Goal: Task Accomplishment & Management: Contribute content

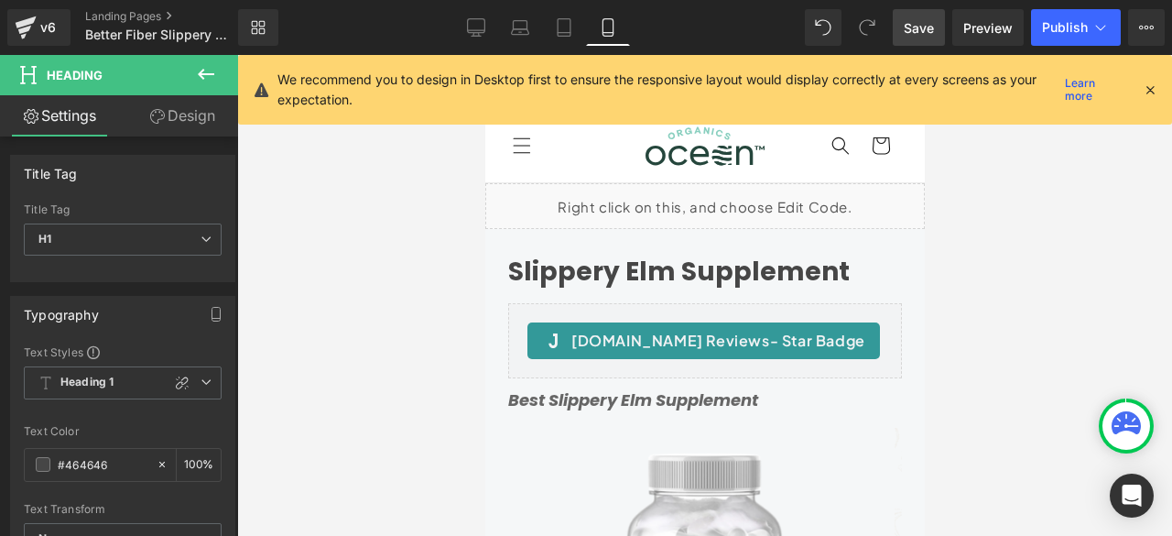
click at [938, 39] on link "Save" at bounding box center [919, 27] width 52 height 37
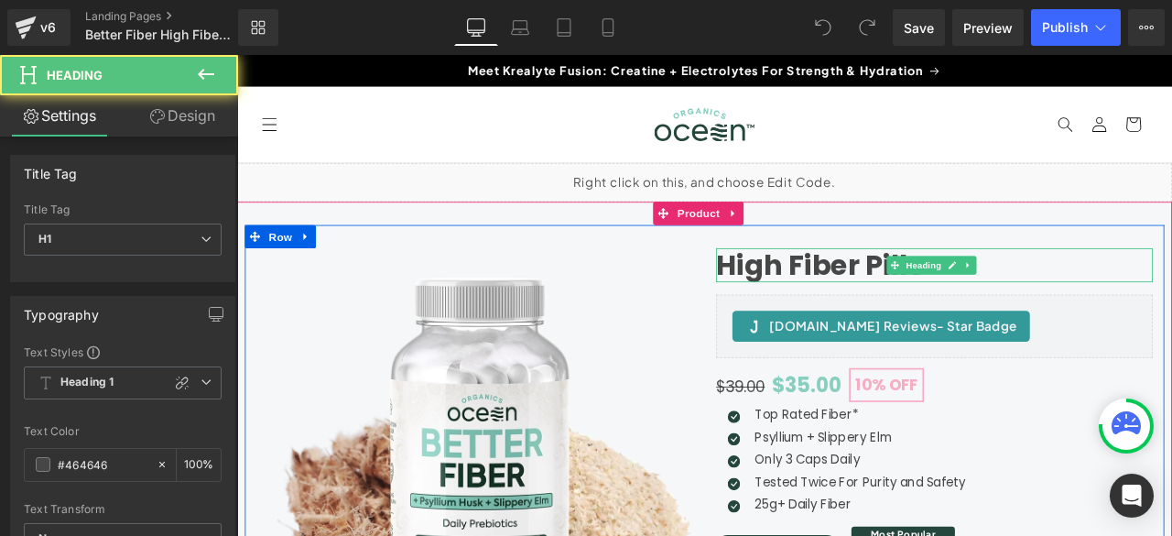
click at [1171, 302] on h1 "High Fiber Pills" at bounding box center [1063, 303] width 517 height 39
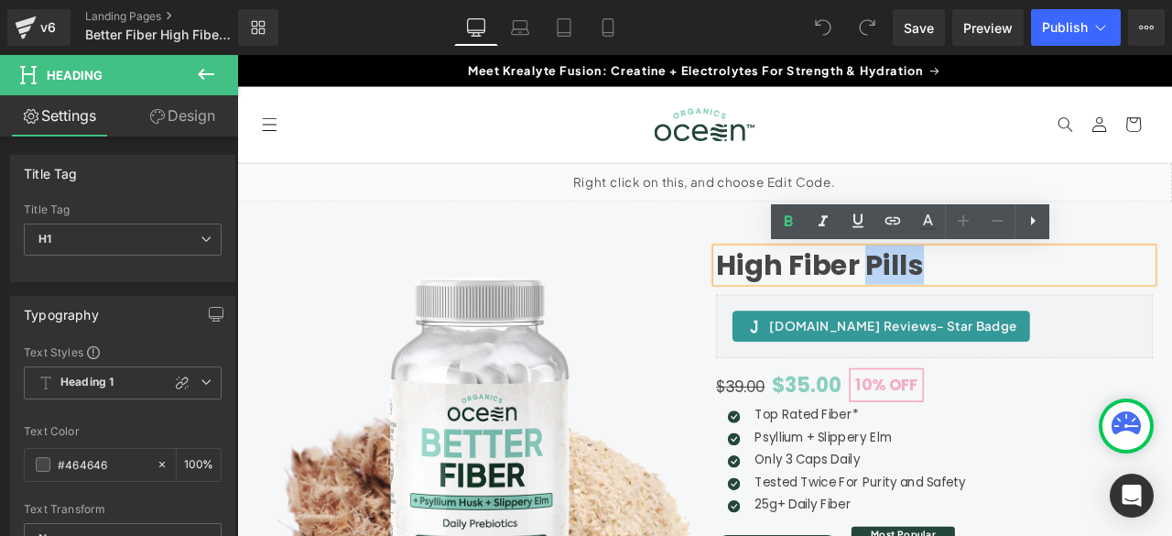
drag, startPoint x: 1042, startPoint y: 309, endPoint x: 978, endPoint y: 306, distance: 64.2
click at [978, 306] on h1 "High Fiber Pills" at bounding box center [1063, 303] width 517 height 39
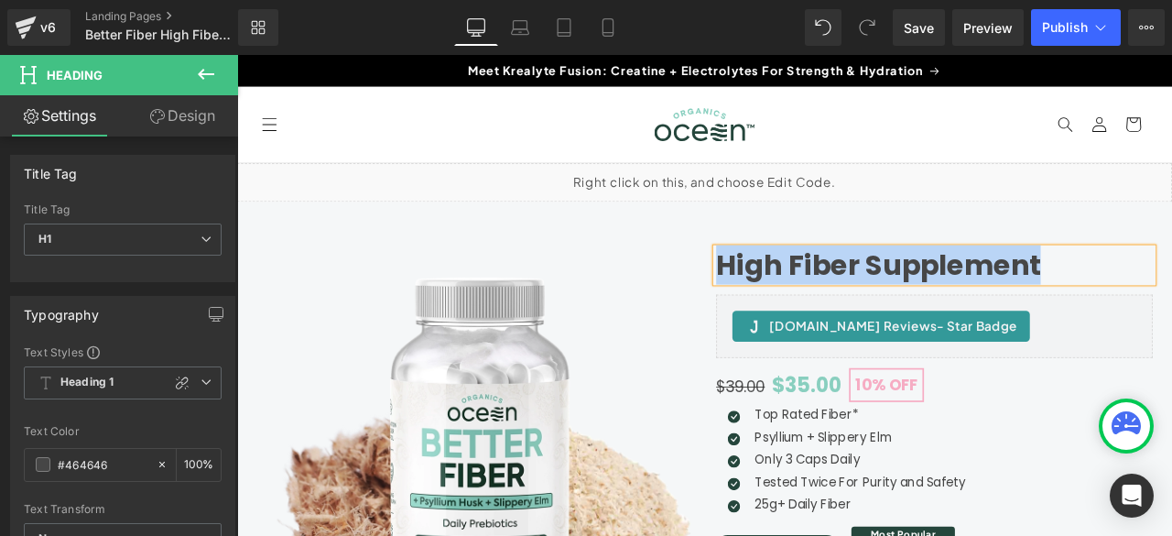
copy h1 "High Fiber Supplement"
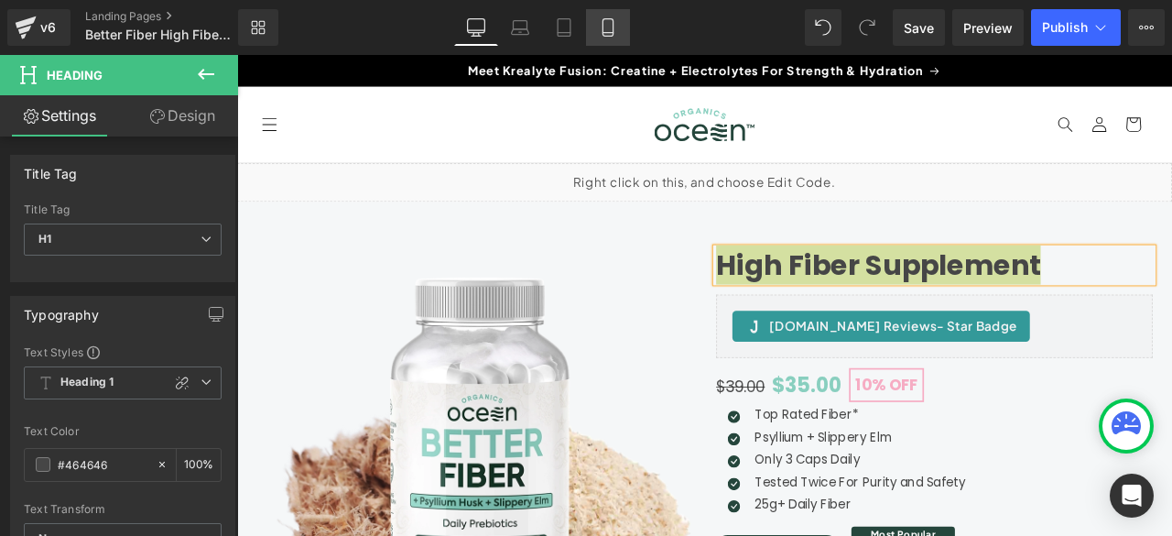
click at [600, 23] on icon at bounding box center [608, 27] width 18 height 18
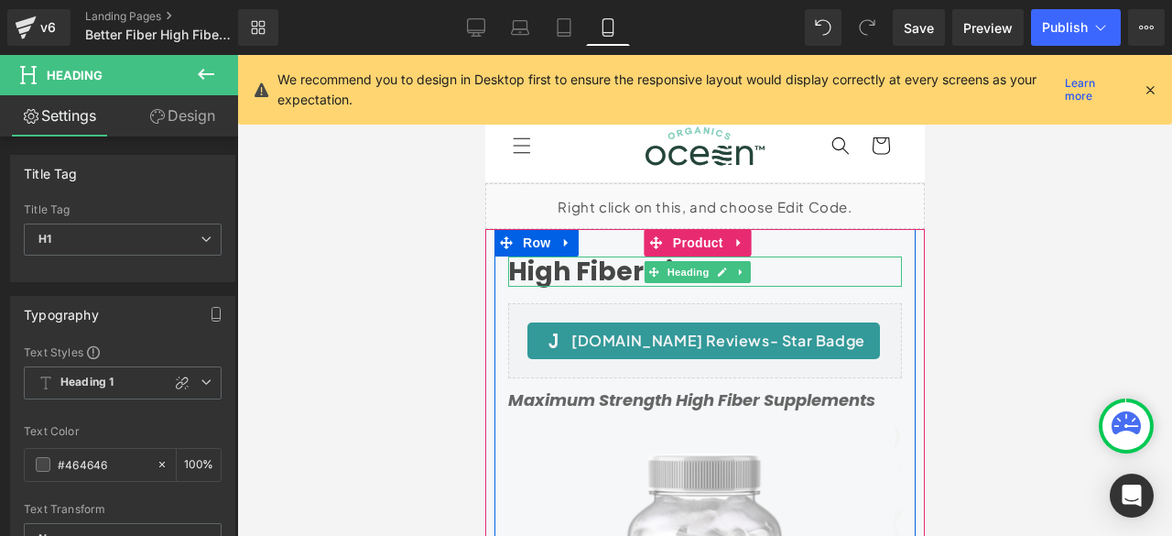
click at [635, 278] on h1 "High Fiber Pills" at bounding box center [704, 271] width 394 height 31
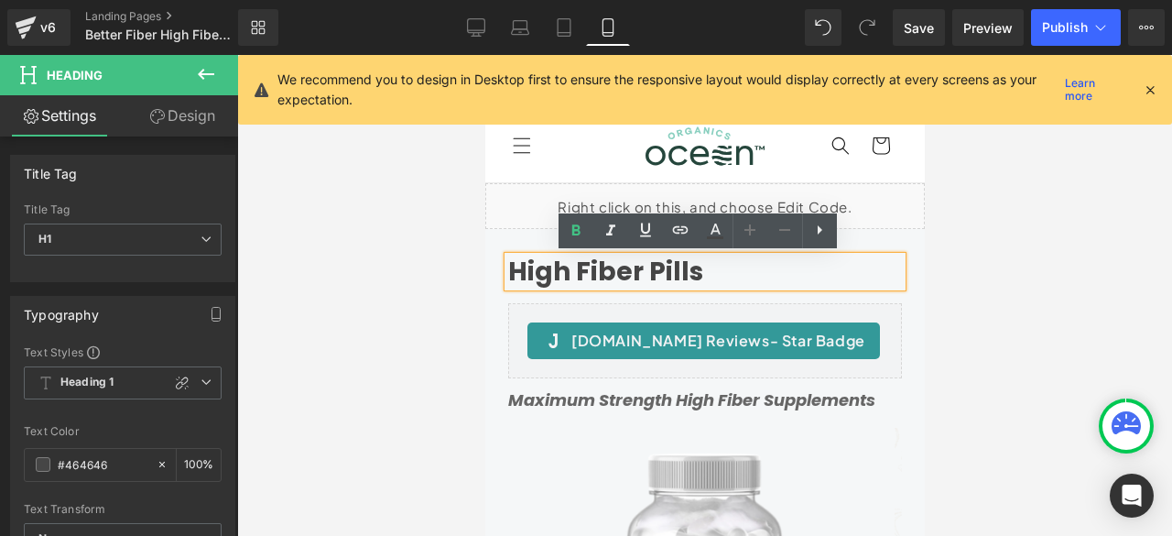
click at [634, 277] on h1 "High Fiber Pills" at bounding box center [704, 271] width 394 height 31
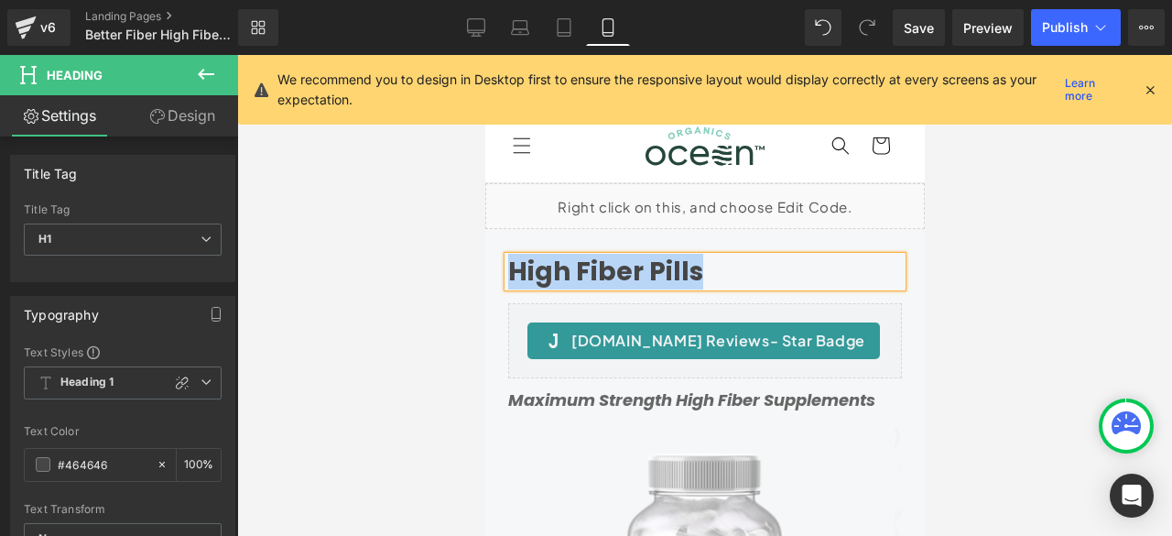
paste div
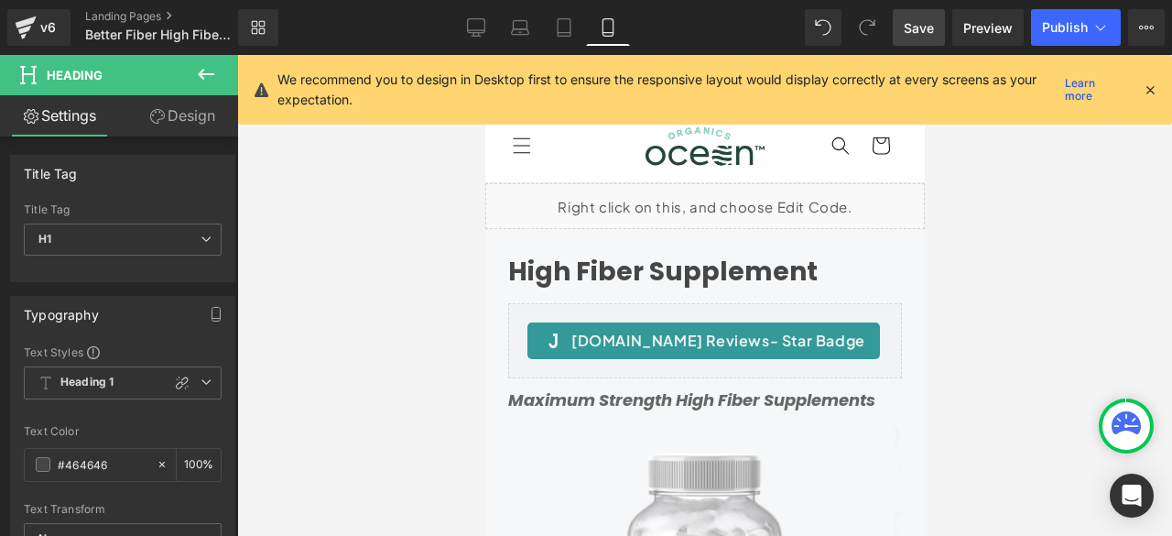
click at [916, 27] on span "Save" at bounding box center [919, 27] width 30 height 19
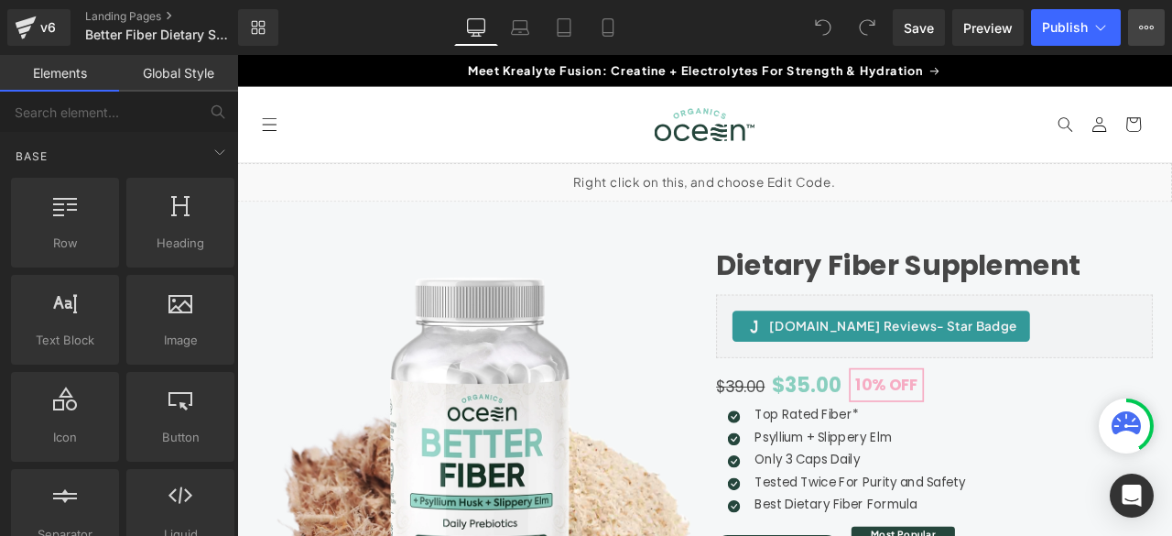
click at [1150, 25] on icon at bounding box center [1146, 27] width 15 height 15
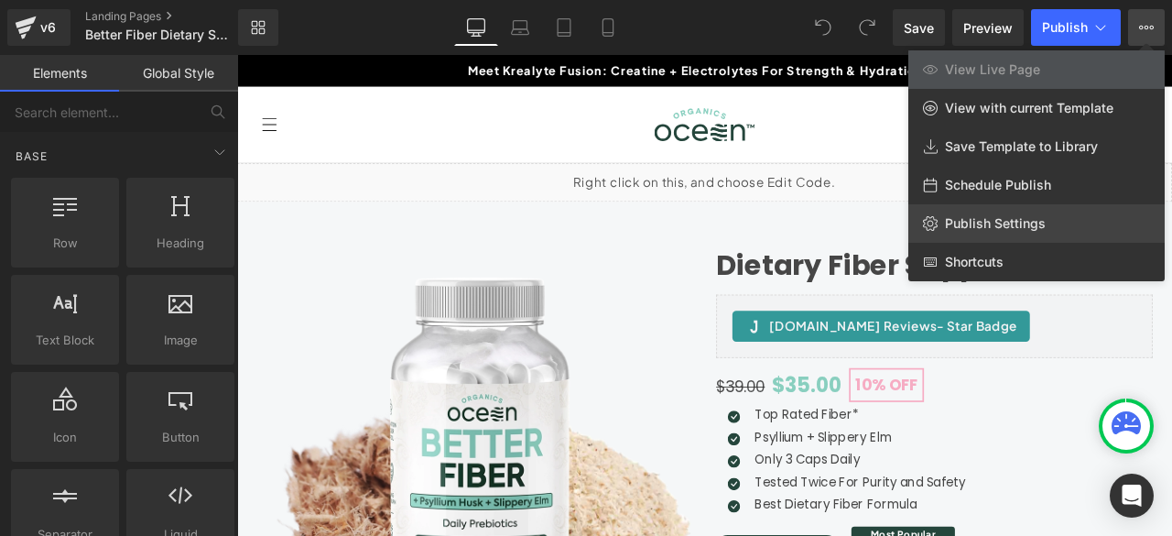
click at [998, 224] on span "Publish Settings" at bounding box center [995, 223] width 101 height 16
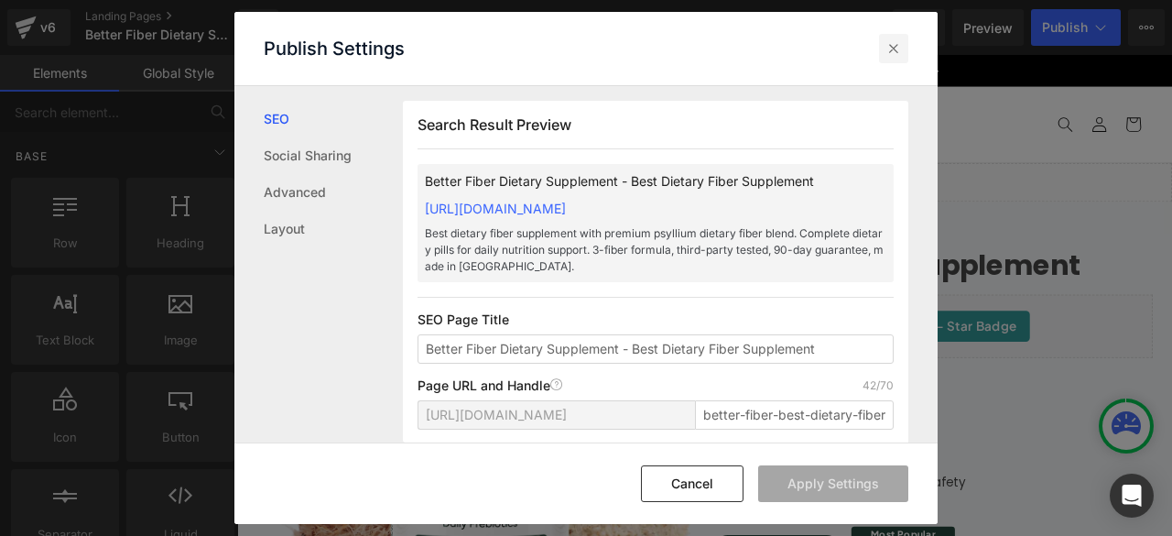
click at [899, 43] on icon at bounding box center [894, 48] width 18 height 18
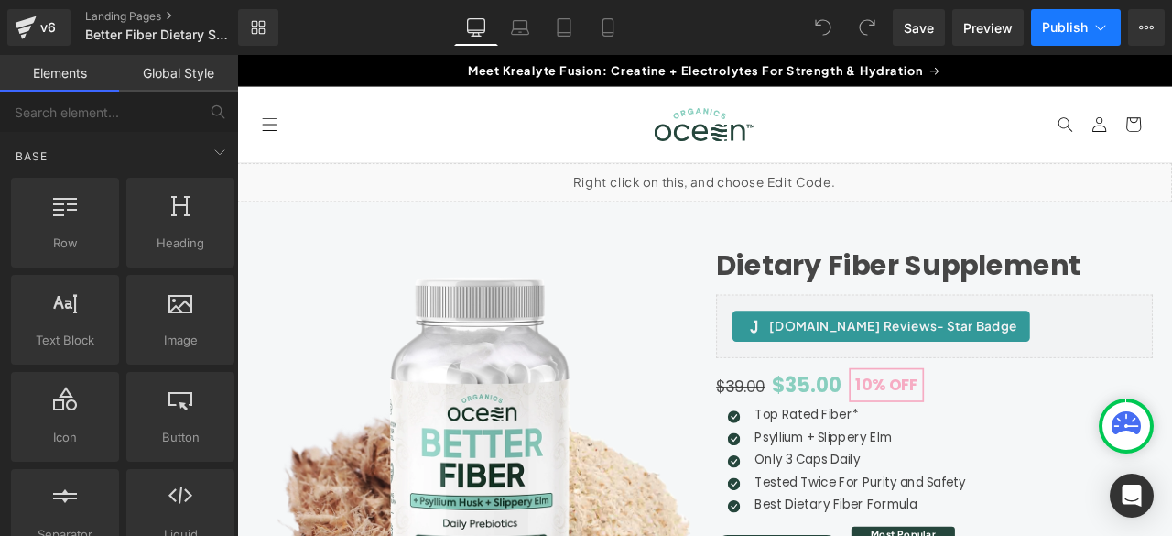
click at [1073, 27] on span "Publish" at bounding box center [1065, 27] width 46 height 15
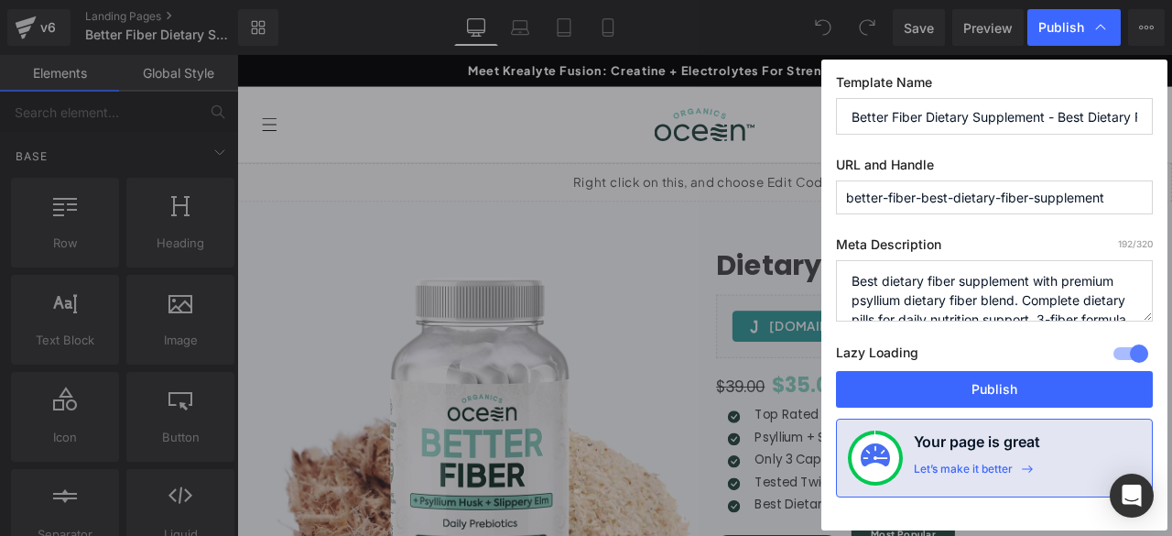
drag, startPoint x: 955, startPoint y: 195, endPoint x: 925, endPoint y: 201, distance: 30.9
click at [925, 201] on input "better-fiber-best-dietary-fiber-supplement" at bounding box center [994, 197] width 317 height 34
drag, startPoint x: 1090, startPoint y: 116, endPoint x: 1059, endPoint y: 120, distance: 31.4
click at [1059, 120] on input "Better Fiber Dietary Supplement - Best Dietary Fiber Supplement" at bounding box center [994, 116] width 317 height 37
click at [923, 195] on input "better-fiber-dietary-fiber-supplement" at bounding box center [994, 197] width 317 height 34
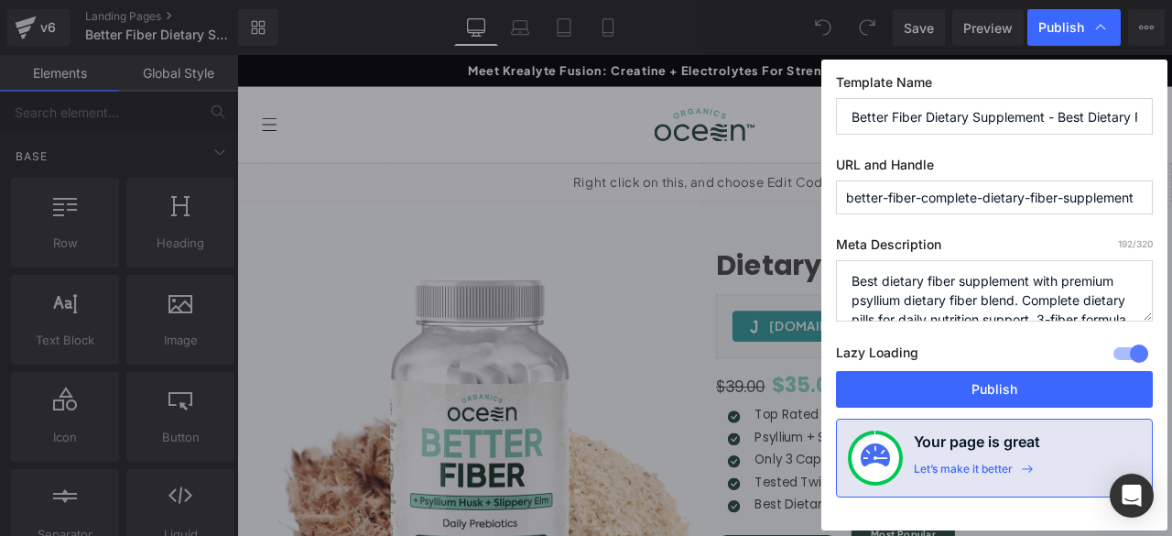
type input "better-fiber-complete-dietary-fiber-supplement"
click at [1061, 113] on input "Better Fiber Dietary Supplement - Best Dietary Fiber Supplement" at bounding box center [994, 116] width 317 height 37
drag, startPoint x: 1119, startPoint y: 119, endPoint x: 1048, endPoint y: 122, distance: 71.5
click at [1048, 122] on input "Better Fiber Dietary Supplement - Complete Best Dietary Fiber Supplement" at bounding box center [994, 116] width 317 height 37
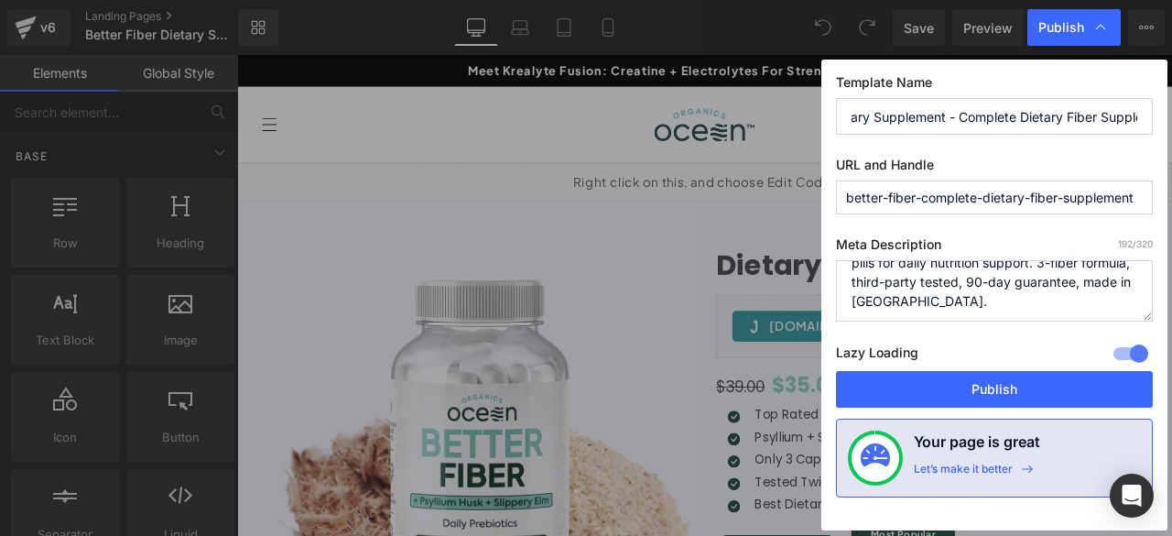
scroll to position [0, 0]
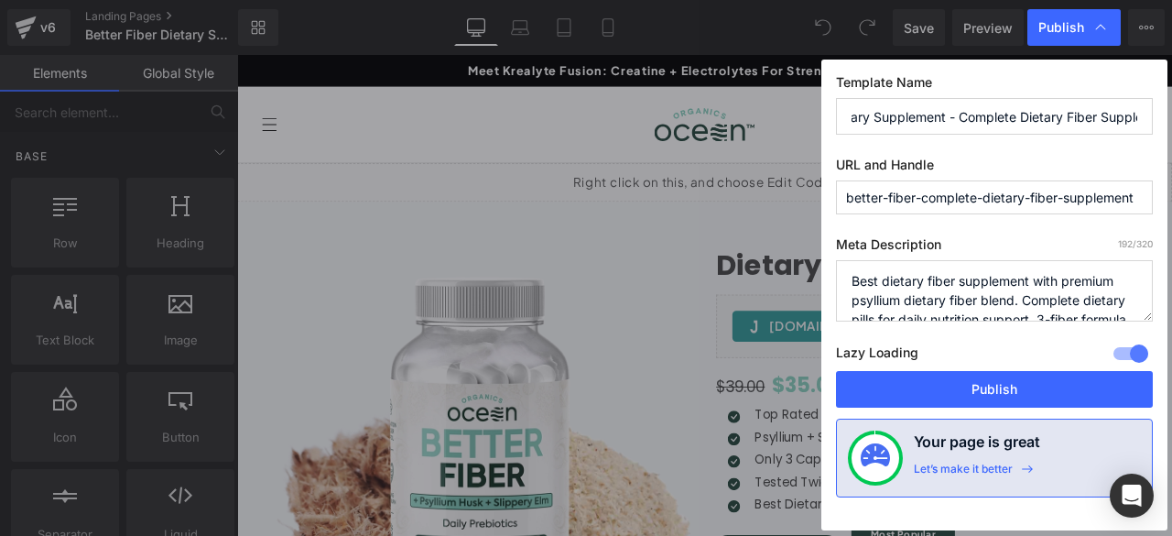
type input "Better Fiber Dietary Supplement - Complete Dietary Fiber Supplement"
drag, startPoint x: 877, startPoint y: 279, endPoint x: 853, endPoint y: 280, distance: 23.8
click at [853, 280] on textarea "Best dietary fiber supplement with premium psyllium dietary fiber blend. Comple…" at bounding box center [994, 290] width 317 height 61
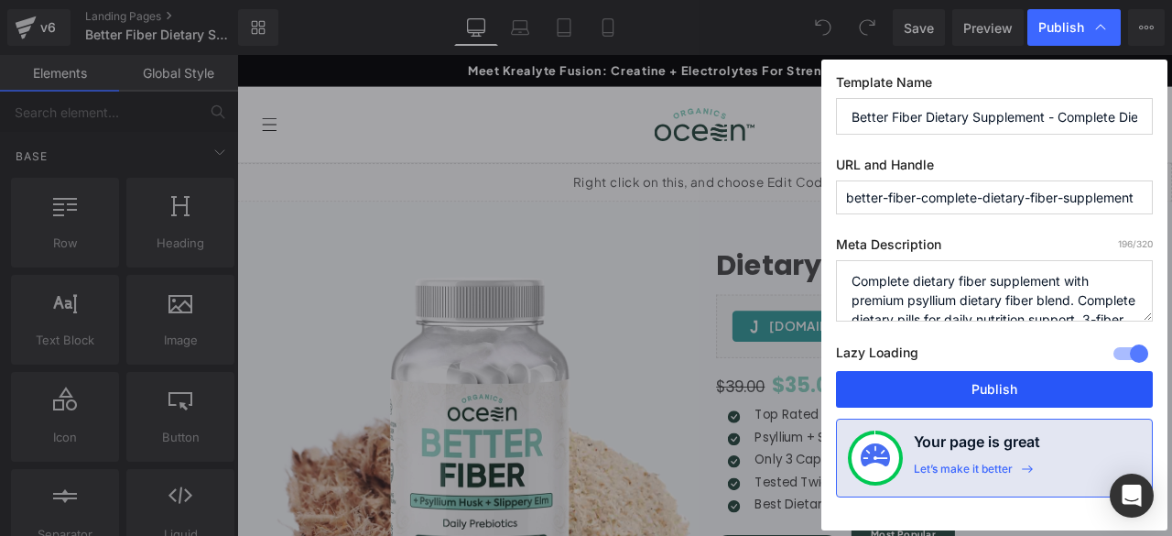
type textarea "Complete dietary fiber supplement with premium psyllium dietary fiber blend. Co…"
click at [904, 392] on button "Publish" at bounding box center [994, 389] width 317 height 37
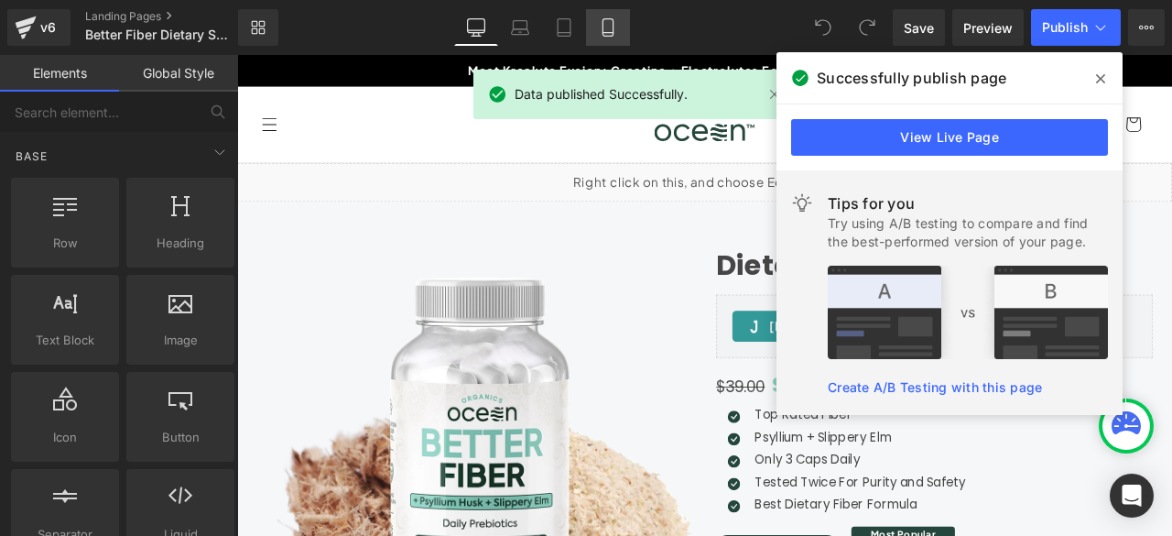
click at [594, 34] on link "Mobile" at bounding box center [608, 27] width 44 height 37
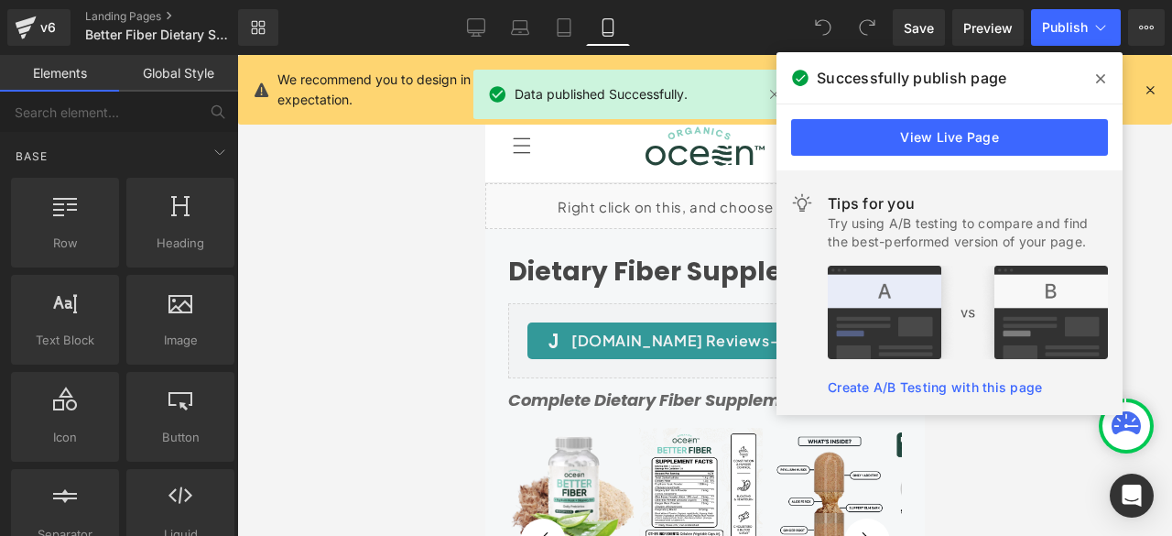
scroll to position [127, 0]
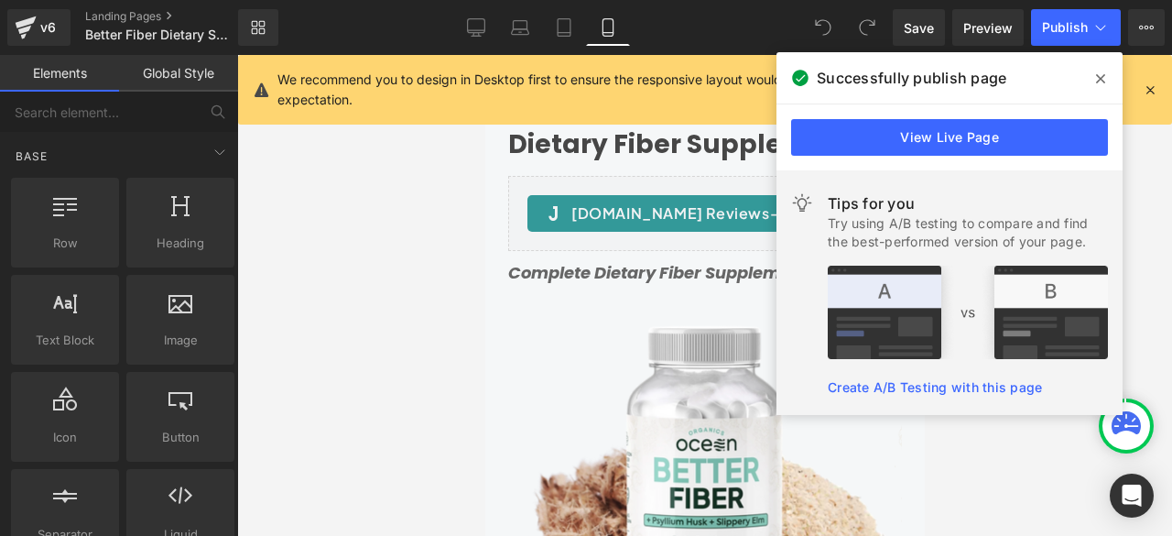
click at [1109, 81] on span at bounding box center [1100, 78] width 29 height 29
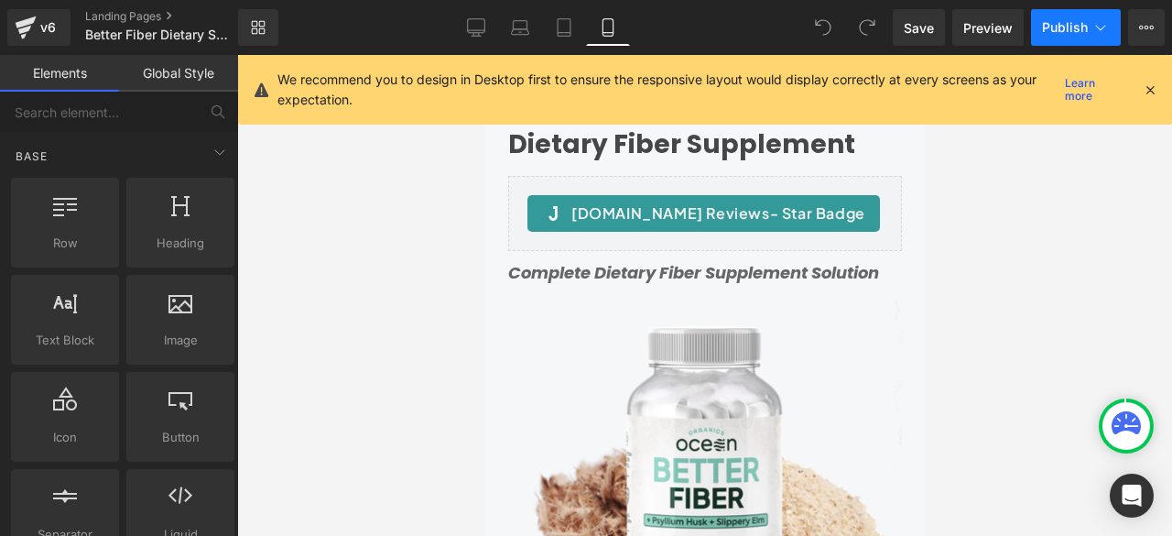
click at [1097, 25] on icon at bounding box center [1101, 27] width 18 height 18
click at [110, 17] on link "Landing Pages" at bounding box center [176, 16] width 183 height 15
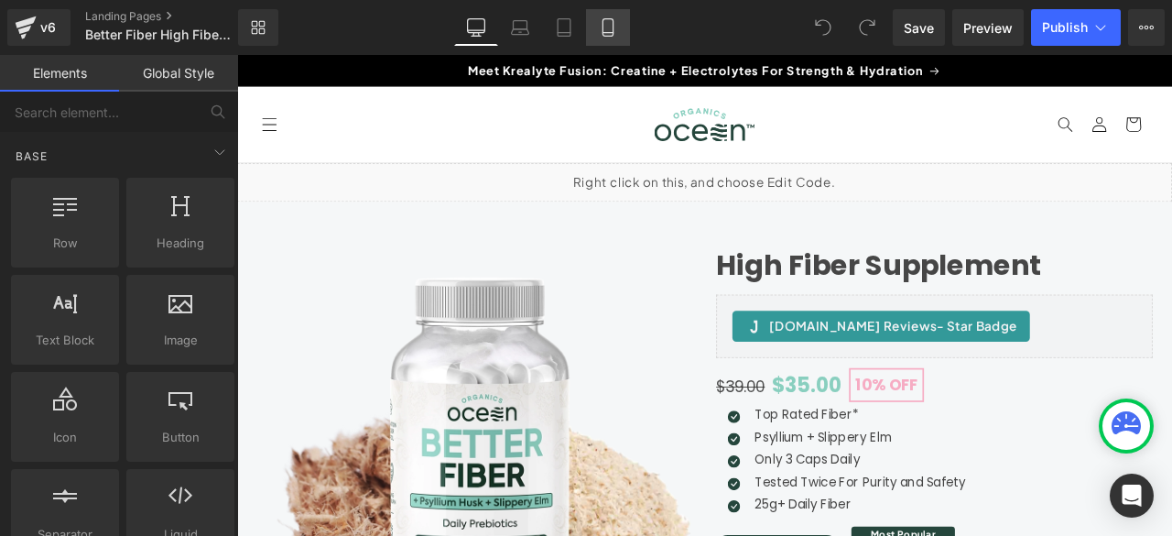
click at [619, 32] on link "Mobile" at bounding box center [608, 27] width 44 height 37
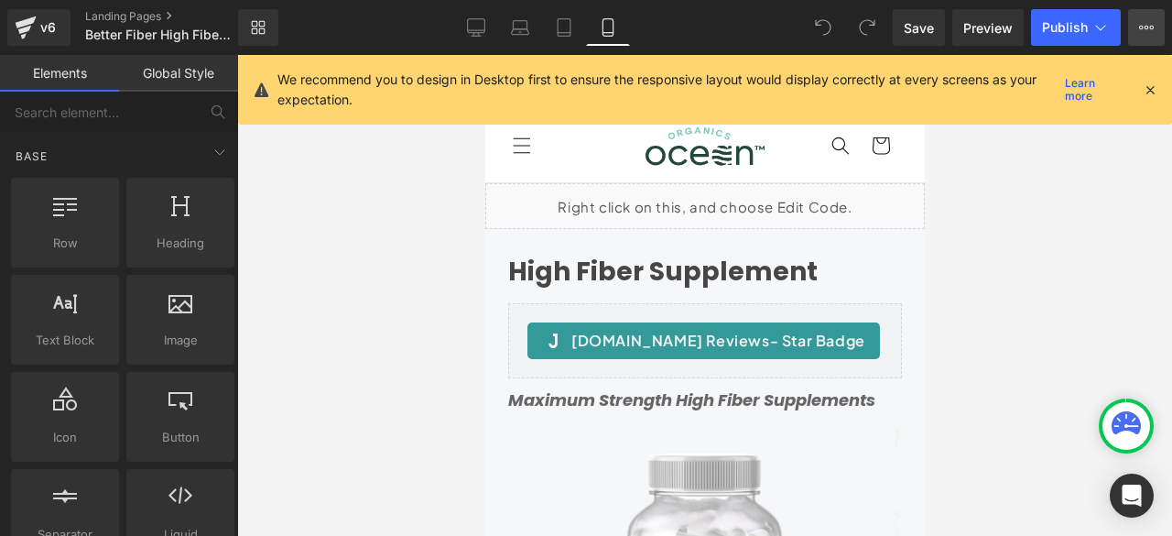
click at [1158, 31] on button "View Live Page View with current Template Save Template to Library Schedule Pub…" at bounding box center [1146, 27] width 37 height 37
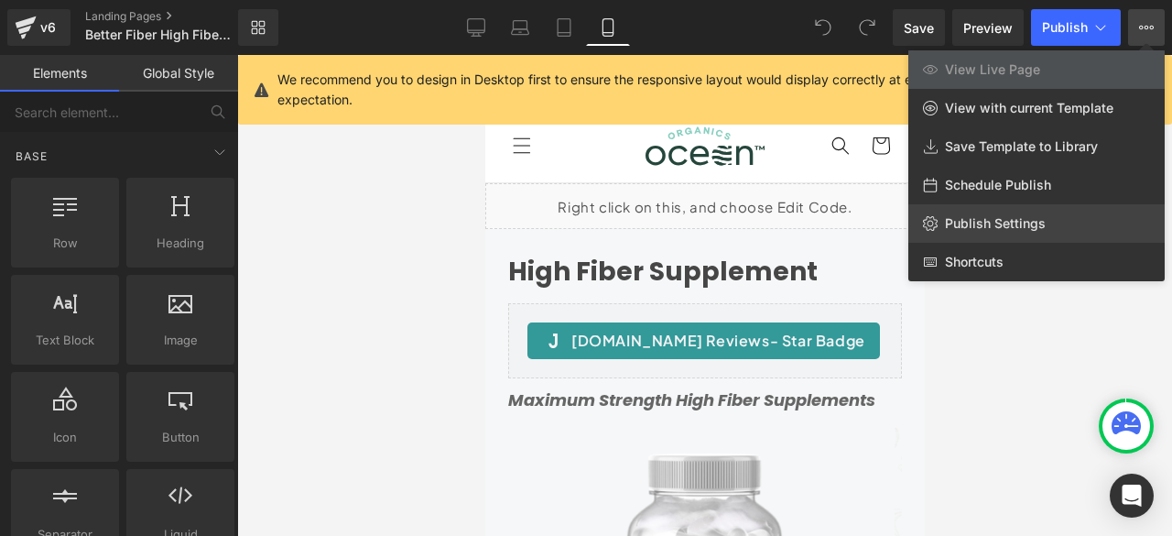
click at [954, 229] on span "Publish Settings" at bounding box center [995, 223] width 101 height 16
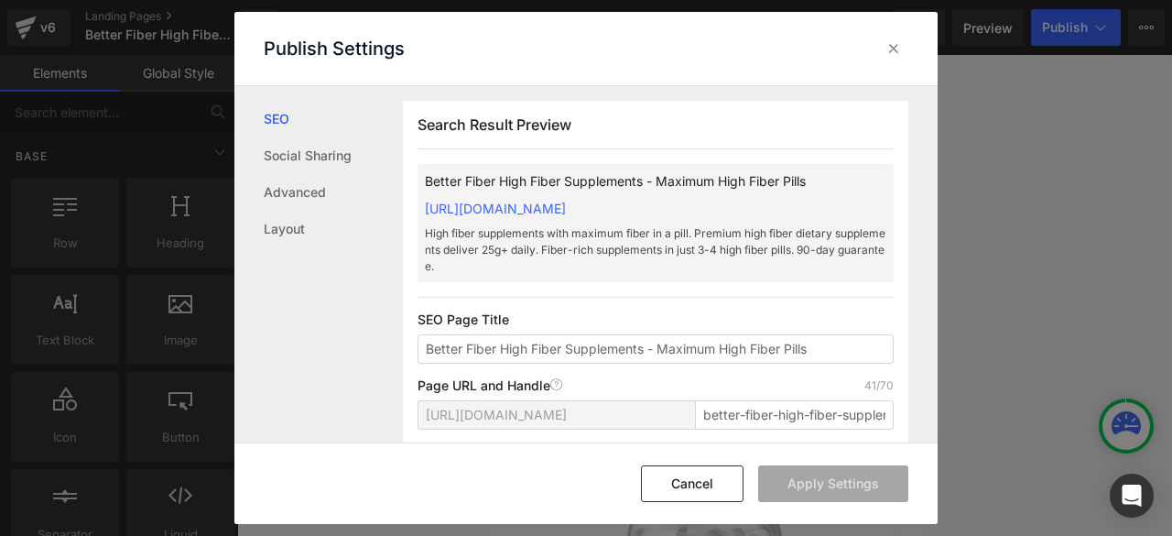
scroll to position [1, 0]
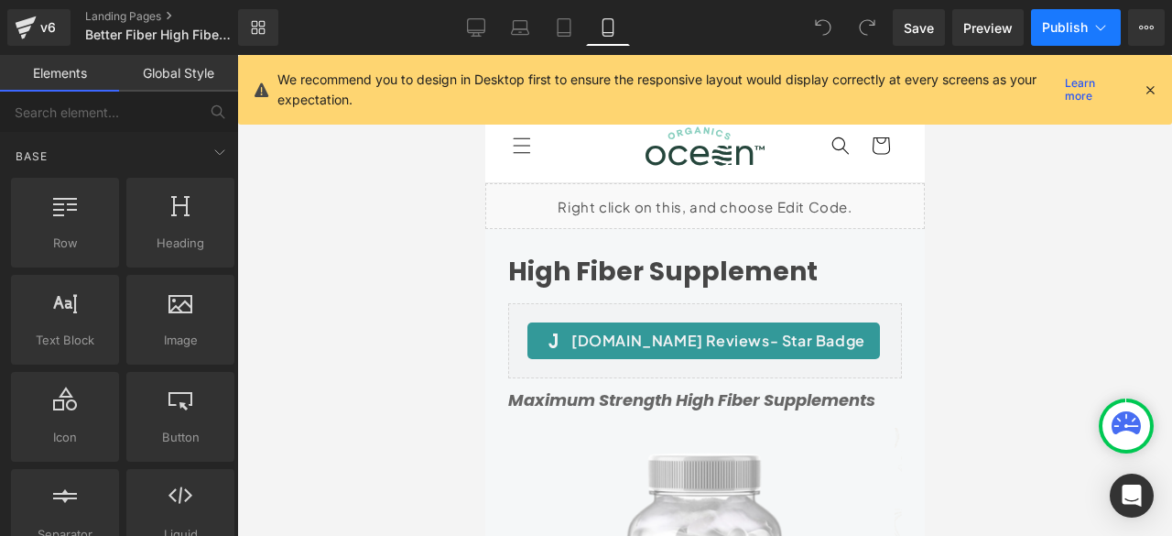
click at [1102, 28] on icon at bounding box center [1101, 27] width 10 height 5
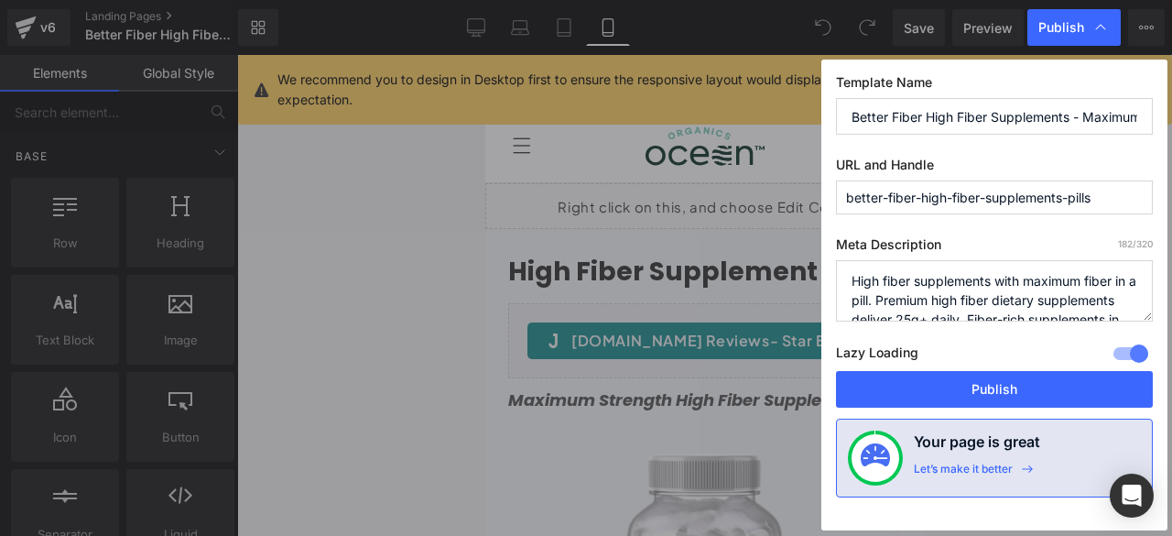
scroll to position [0, 99]
drag, startPoint x: 1096, startPoint y: 111, endPoint x: 1163, endPoint y: 116, distance: 67.1
click at [1166, 114] on div "Template Name Better Fiber High Fiber Supplements - Maximum High Fiber Pills UR…" at bounding box center [995, 295] width 346 height 471
click at [972, 105] on input "Better Fiber High Fiber Supplements - Maximum High Fiber Pills" at bounding box center [994, 116] width 317 height 37
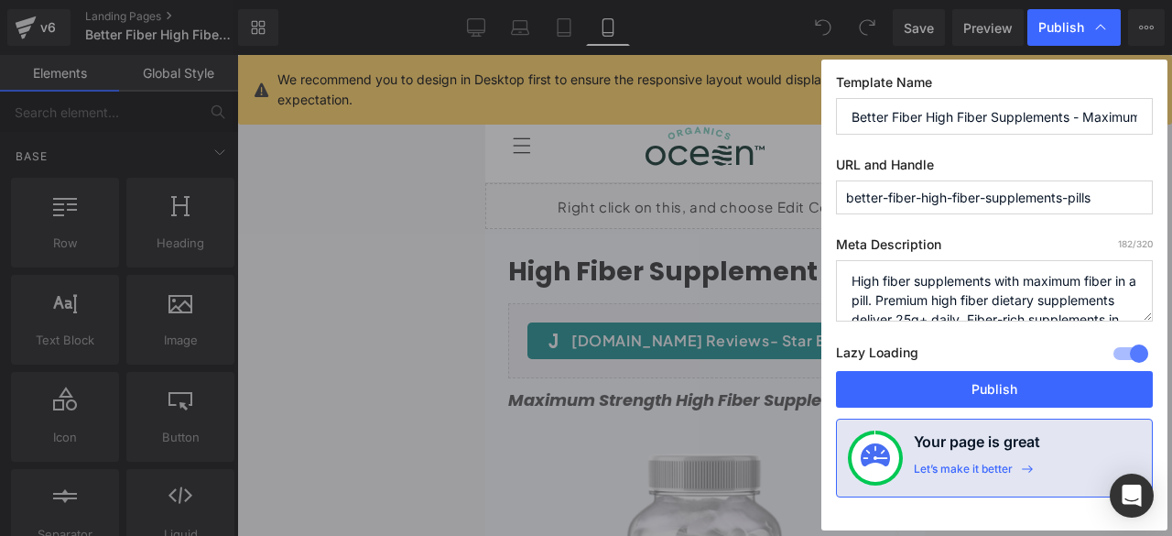
drag, startPoint x: 1021, startPoint y: 109, endPoint x: 821, endPoint y: 120, distance: 200.9
click at [822, 120] on div "Template Name Better Fiber High Fiber Supplements - Maximum High Fiber Pills UR…" at bounding box center [995, 295] width 346 height 471
click at [991, 276] on textarea "High fiber supplements with maximum fiber in a pill. Premium high fiber dietary…" at bounding box center [994, 290] width 317 height 61
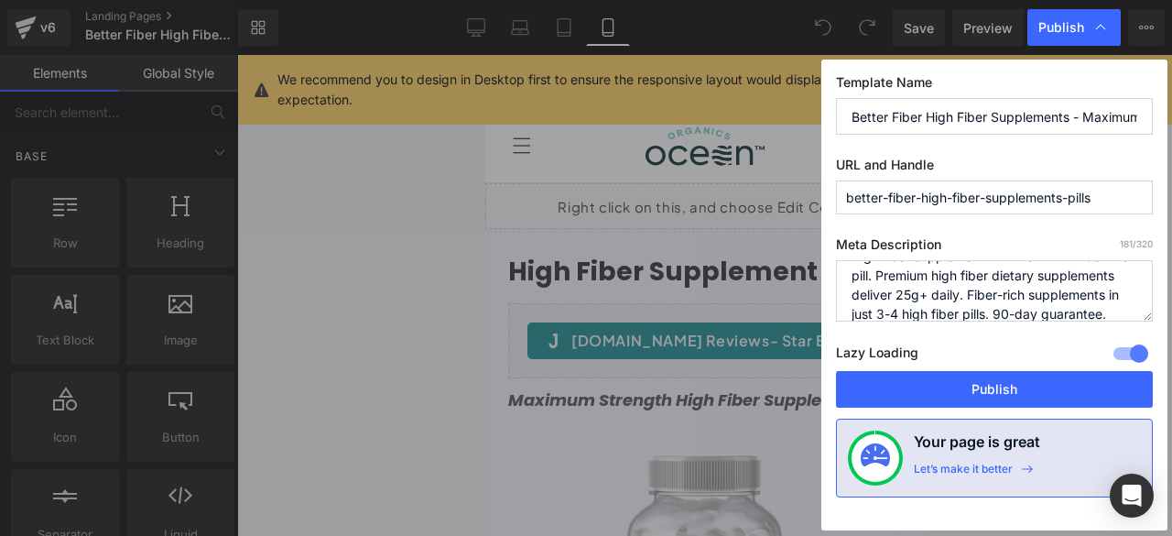
scroll to position [38, 0]
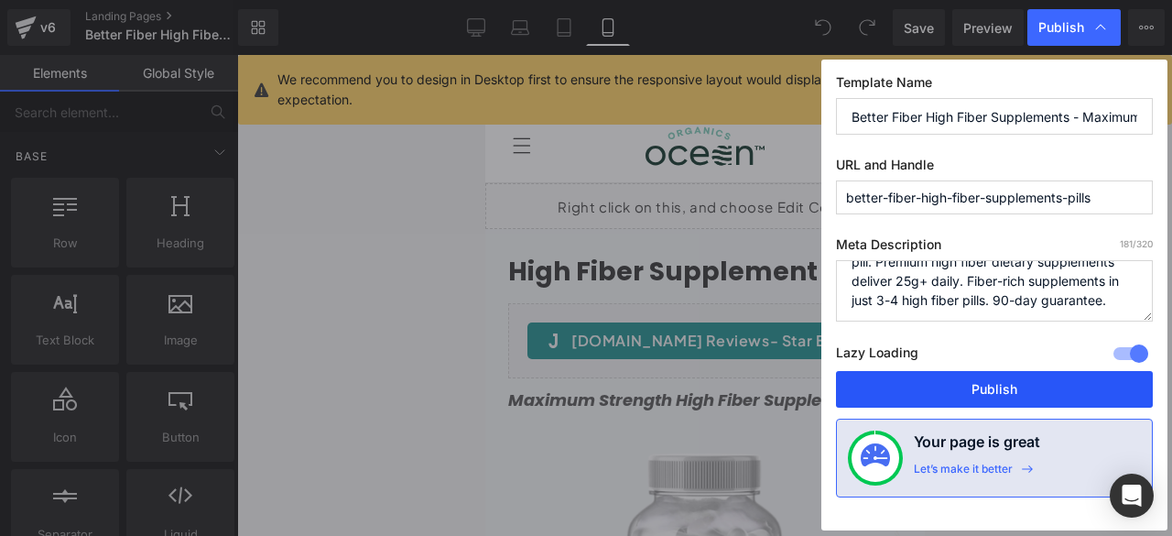
type textarea "High fiber supplement with maximum fiber in a pill. Premium high fiber dietary …"
drag, startPoint x: 972, startPoint y: 383, endPoint x: 364, endPoint y: 197, distance: 635.9
click at [972, 383] on button "Publish" at bounding box center [994, 389] width 317 height 37
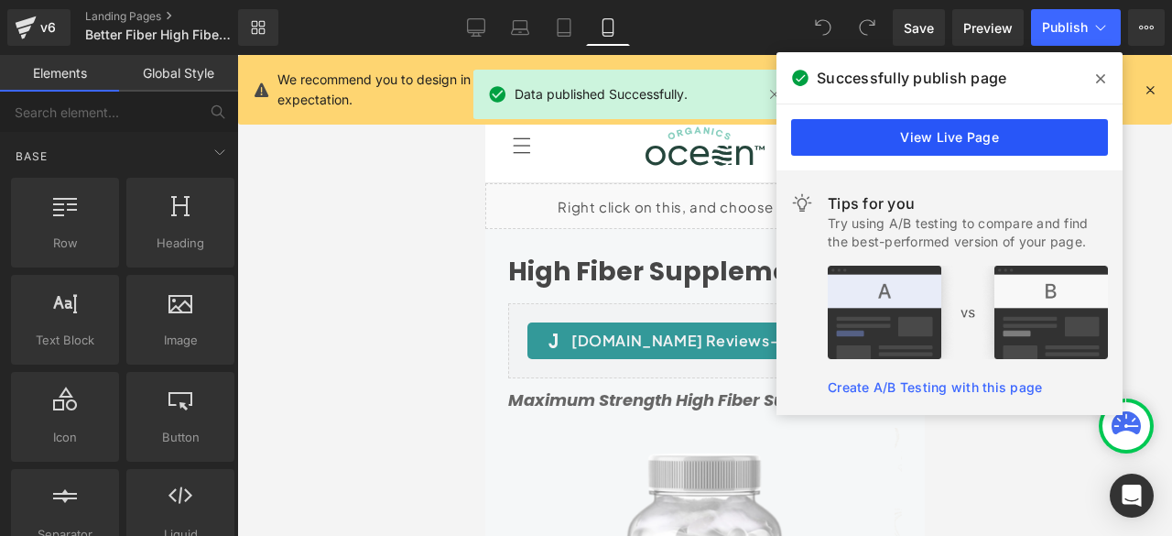
click at [978, 145] on link "View Live Page" at bounding box center [949, 137] width 317 height 37
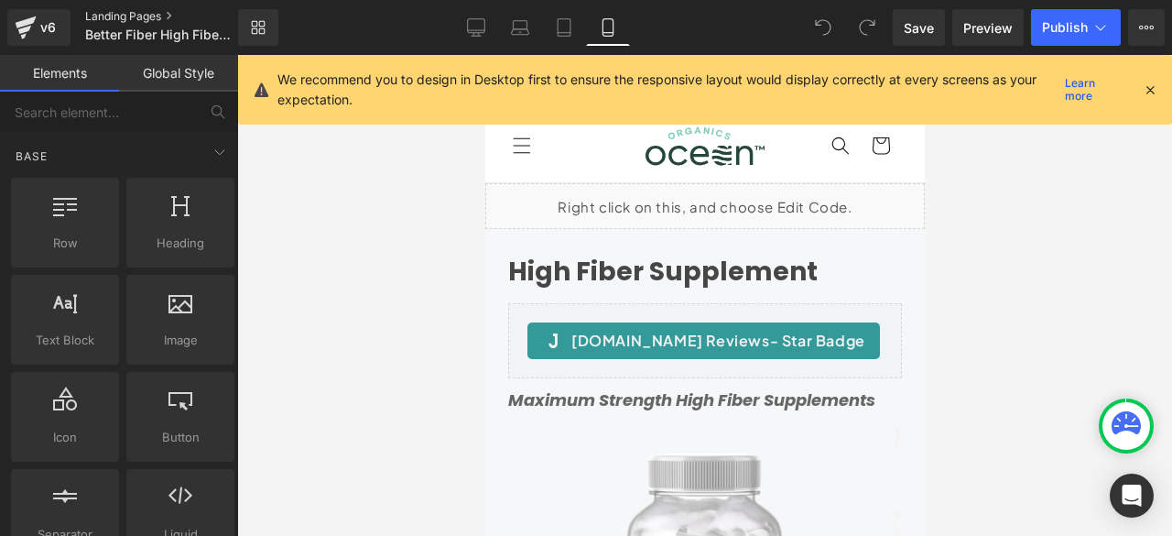
click at [152, 10] on link "Landing Pages" at bounding box center [176, 16] width 183 height 15
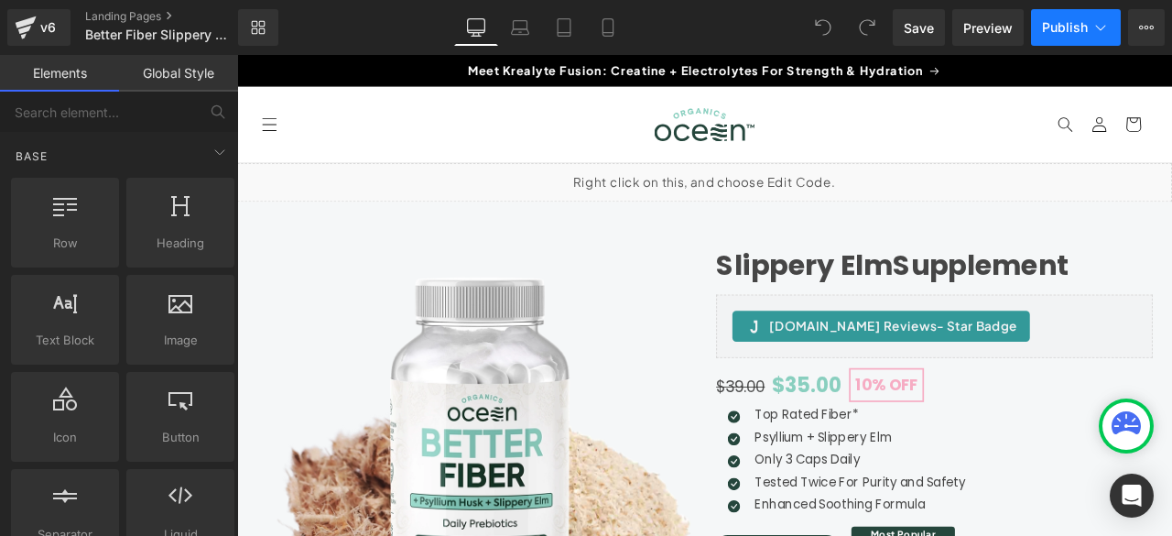
click at [1068, 23] on span "Publish" at bounding box center [1065, 27] width 46 height 15
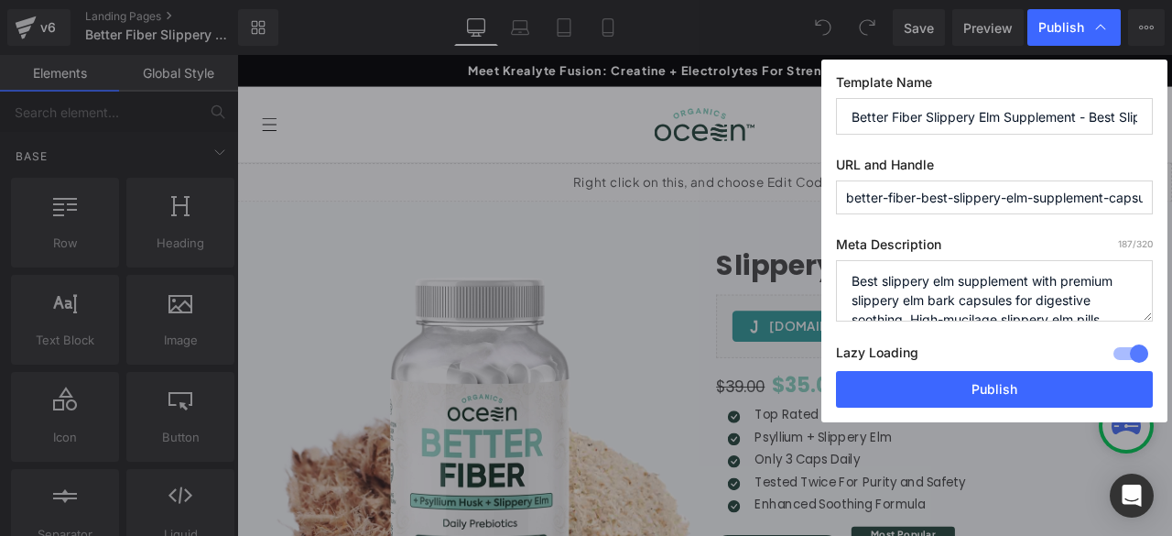
drag, startPoint x: 953, startPoint y: 193, endPoint x: 923, endPoint y: 197, distance: 29.5
click at [923, 197] on input "better-fiber-best-slippery-elm-supplement-capsules" at bounding box center [994, 197] width 317 height 34
type input "better-fiber-slippery-elm-supplement-capsules"
drag, startPoint x: 887, startPoint y: 281, endPoint x: 848, endPoint y: 281, distance: 38.5
click at [848, 281] on textarea "Best slippery elm supplement with premium slippery elm bark capsules for digest…" at bounding box center [994, 290] width 317 height 61
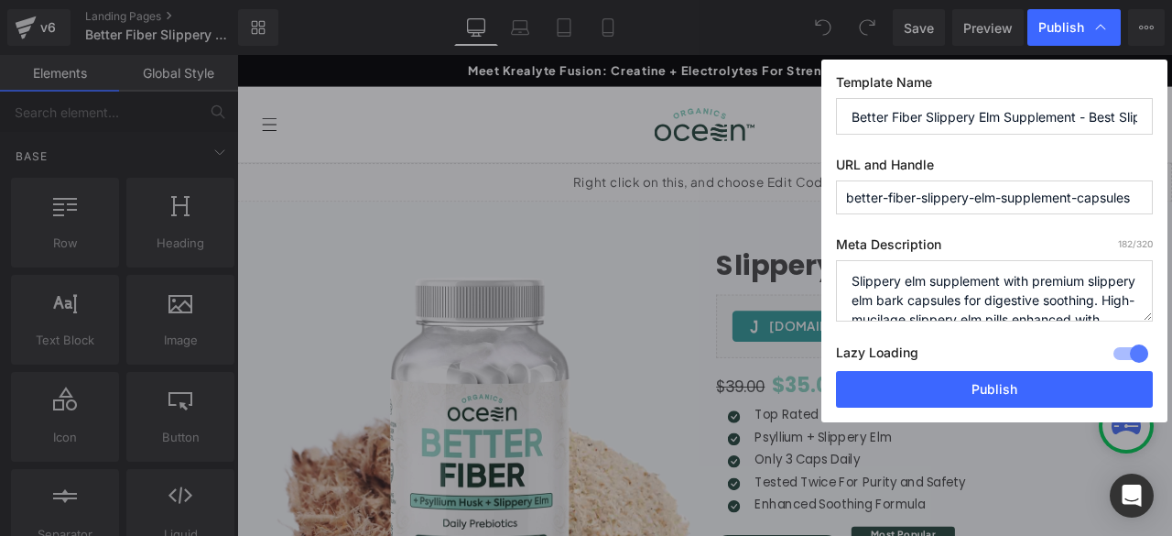
type textarea "Slippery elm supplement with premium slippery elm bark capsules for digestive s…"
click at [1020, 114] on input "Better Fiber Slippery Elm Supplement - Best Slippery Elm Bark Capsules" at bounding box center [994, 116] width 317 height 37
drag, startPoint x: 1020, startPoint y: 114, endPoint x: 1150, endPoint y: 114, distance: 130.1
click at [1150, 114] on input "Better Fiber Slippery Elm Supplement - Best Slippery Elm Bark Capsules" at bounding box center [994, 116] width 317 height 37
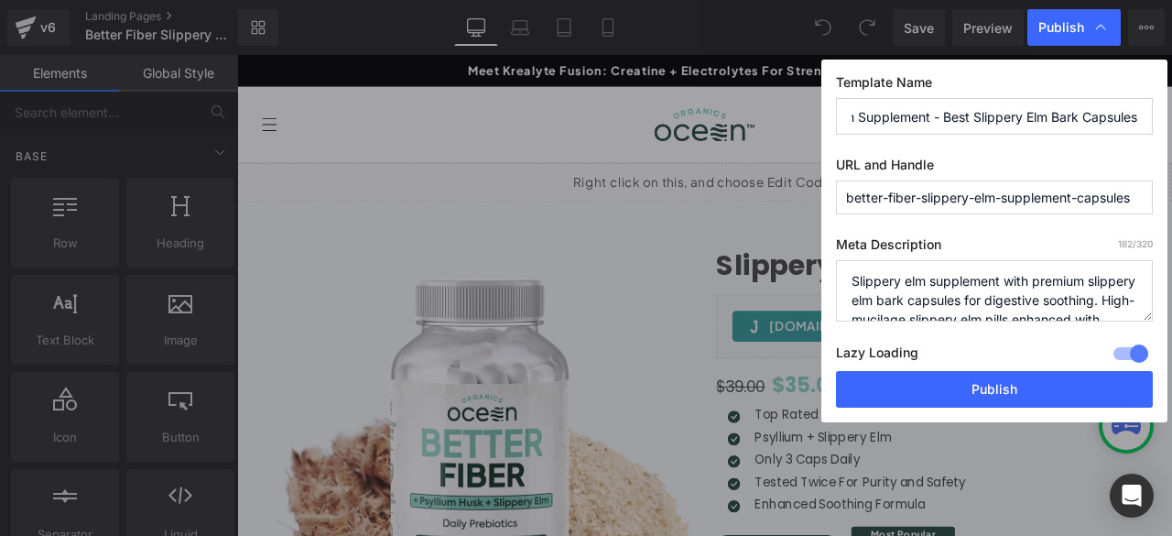
scroll to position [0, 0]
click at [1037, 191] on input "better-fiber-slippery-elm-supplement-capsules" at bounding box center [994, 197] width 317 height 34
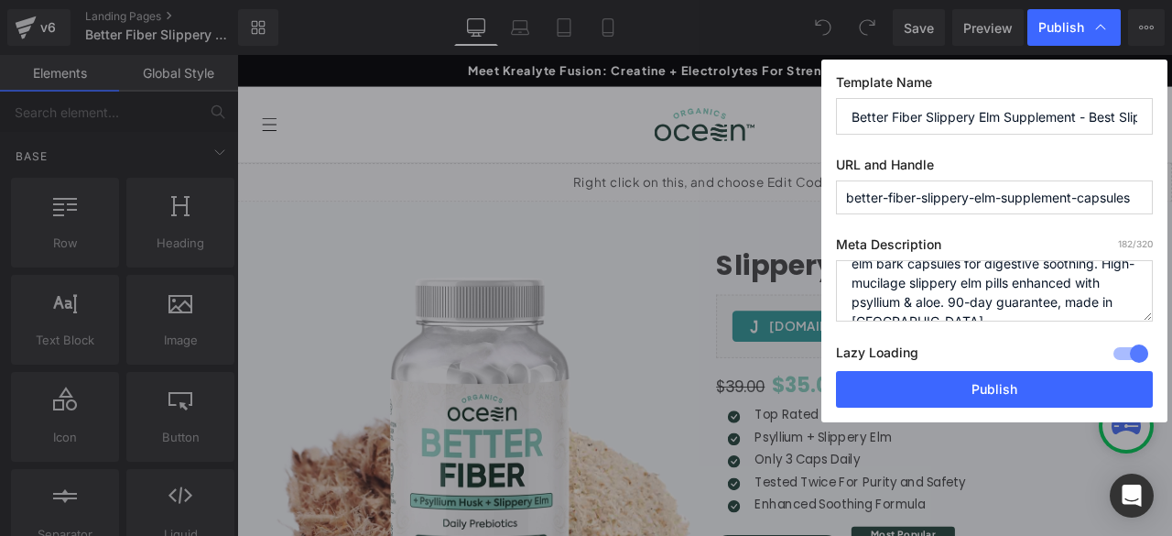
scroll to position [57, 0]
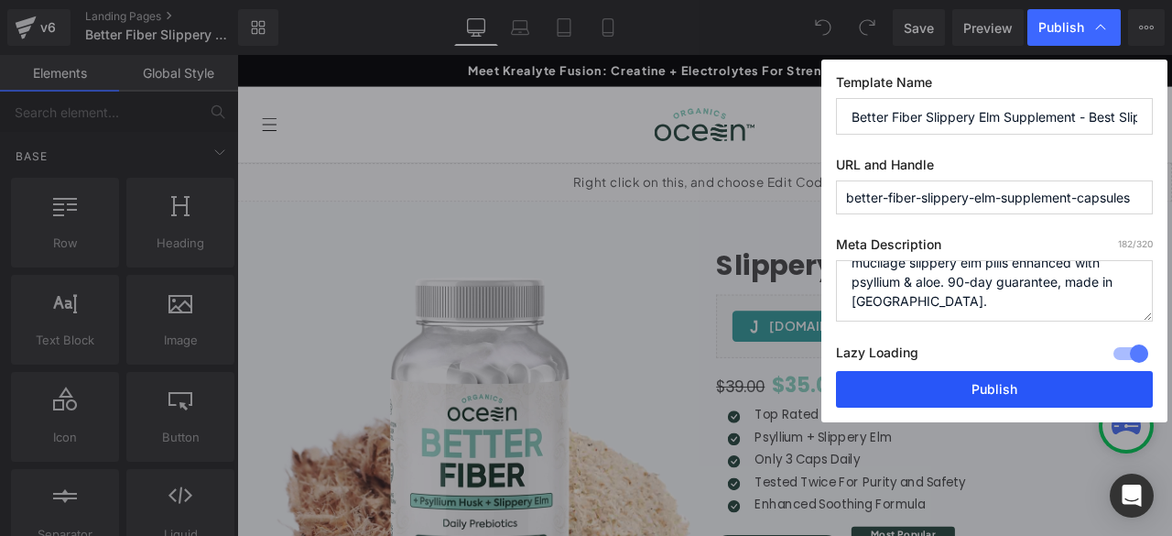
click at [973, 387] on button "Publish" at bounding box center [994, 389] width 317 height 37
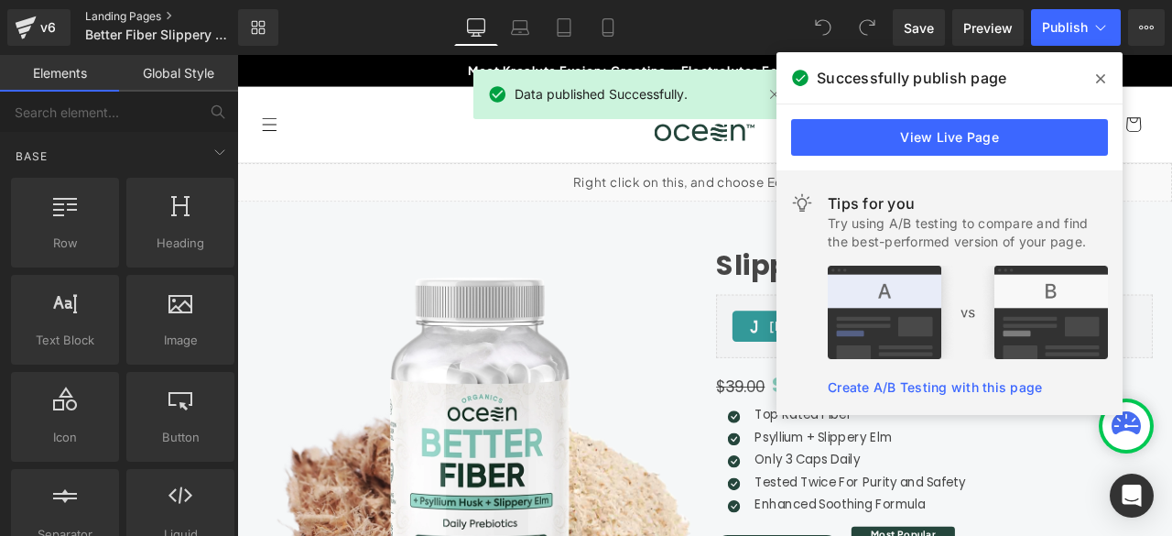
click at [104, 14] on link "Landing Pages" at bounding box center [176, 16] width 183 height 15
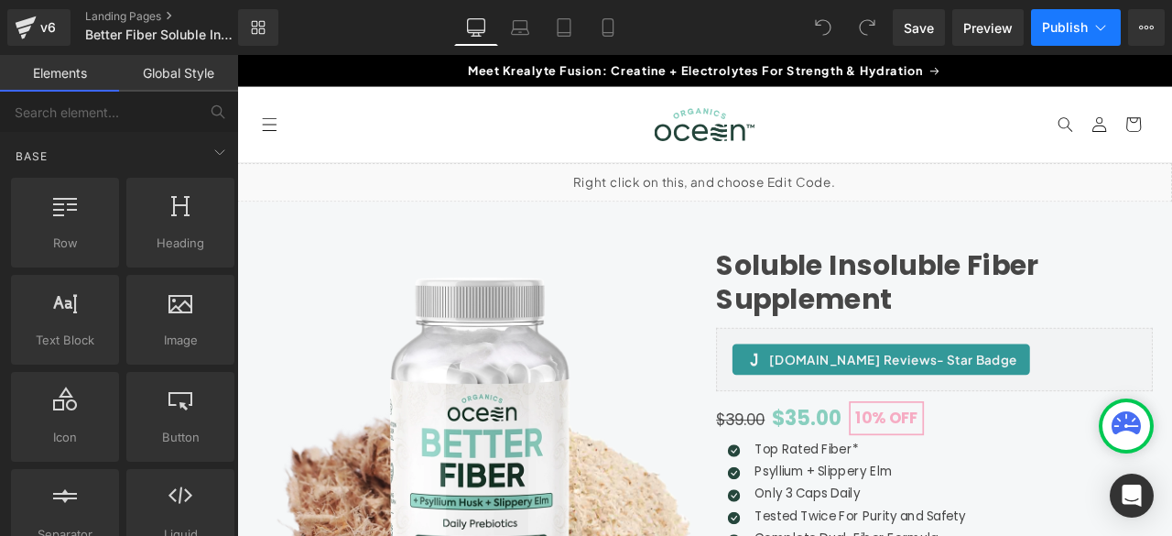
click at [1031, 16] on button "Publish" at bounding box center [1076, 27] width 90 height 37
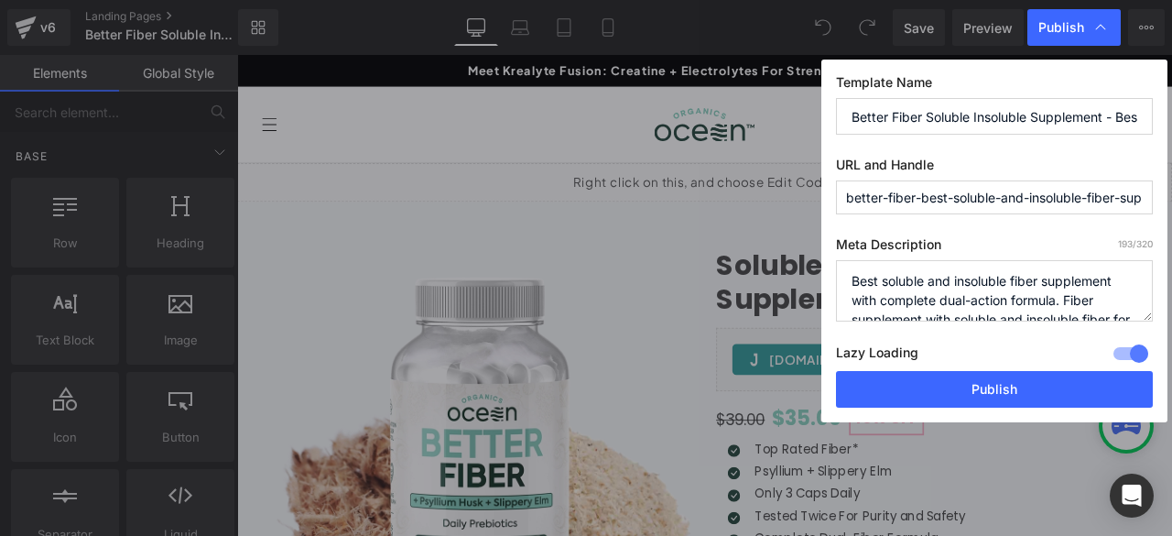
drag, startPoint x: 955, startPoint y: 199, endPoint x: 921, endPoint y: 199, distance: 33.9
click at [921, 199] on input "better-fiber-best-soluble-and-insoluble-fiber-supplement" at bounding box center [994, 197] width 317 height 34
type input "better-fiber-soluble-and-insoluble-fiber-supplement"
drag, startPoint x: 1081, startPoint y: 113, endPoint x: 1137, endPoint y: 107, distance: 56.1
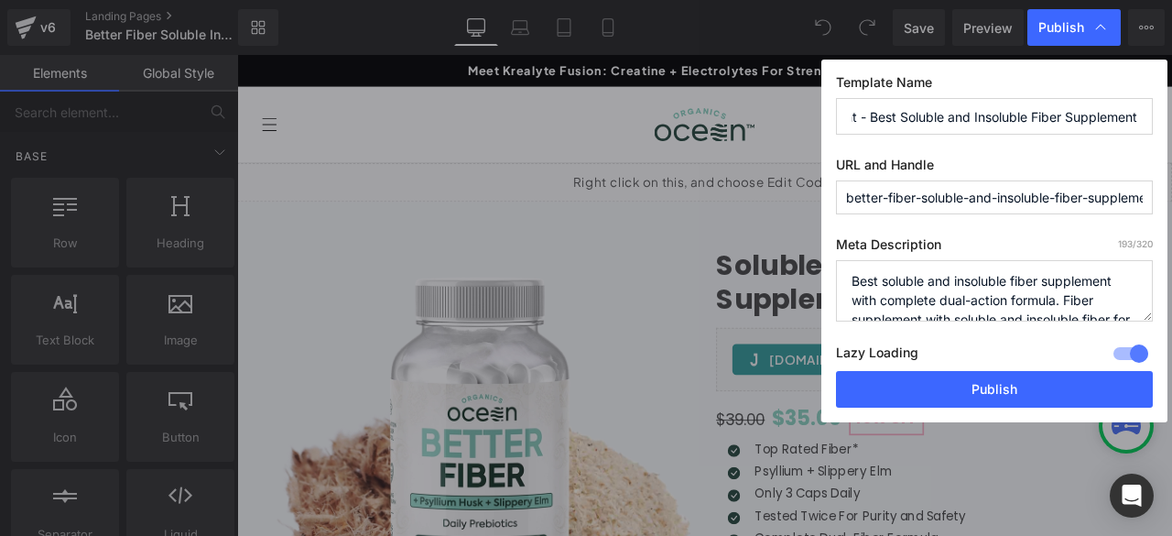
click at [1137, 107] on input "Better Fiber Soluble Insoluble Supplement - Best Soluble and Insoluble Fiber Su…" at bounding box center [994, 116] width 317 height 37
drag, startPoint x: 890, startPoint y: 279, endPoint x: 847, endPoint y: 278, distance: 43.1
click at [847, 278] on textarea "Best soluble and insoluble fiber supplement with complete dual-action formula. …" at bounding box center [994, 290] width 317 height 61
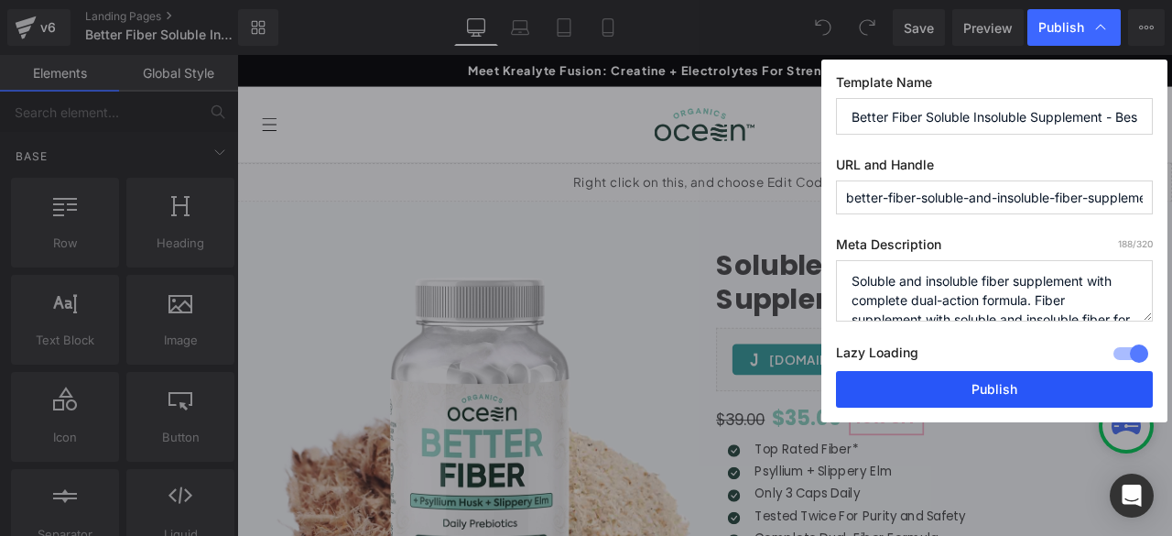
type textarea "Soluble and insoluble fiber supplement with complete dual-action formula. Fiber…"
click at [985, 389] on button "Publish" at bounding box center [994, 389] width 317 height 37
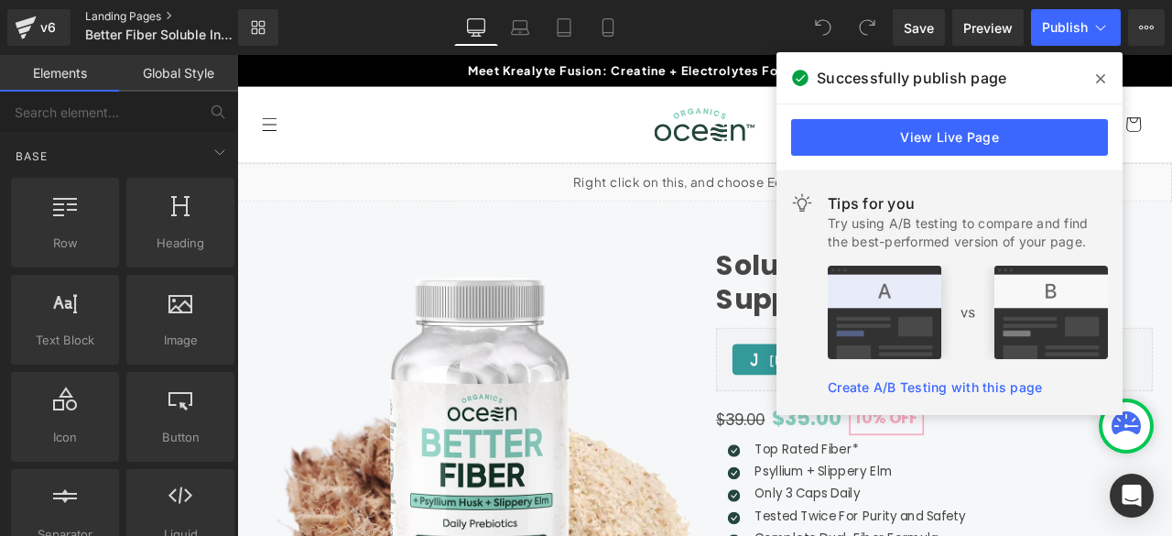
click at [123, 17] on link "Landing Pages" at bounding box center [176, 16] width 183 height 15
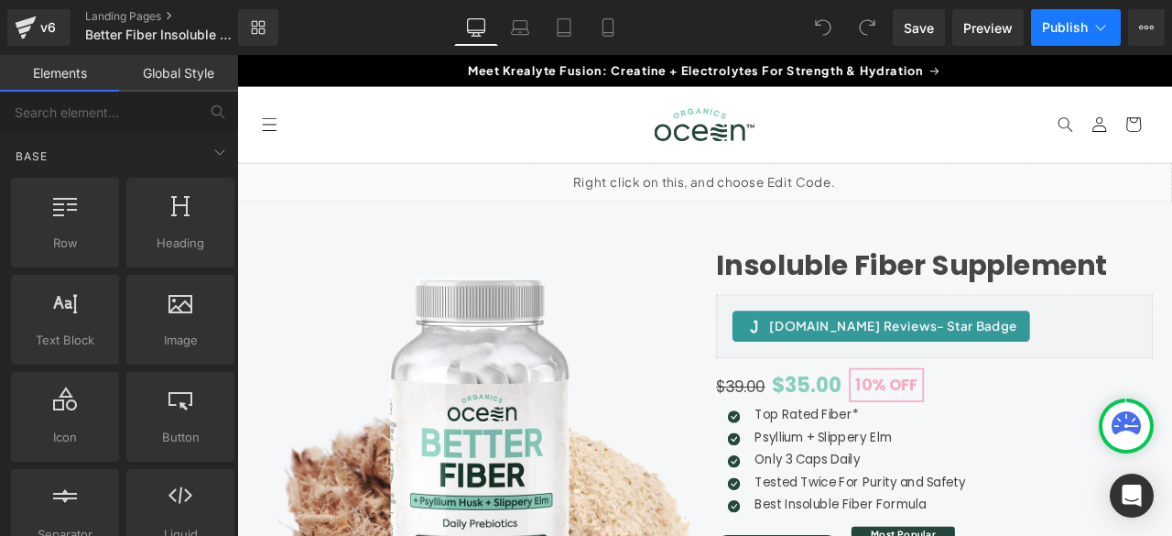
click at [1105, 26] on icon at bounding box center [1101, 27] width 10 height 5
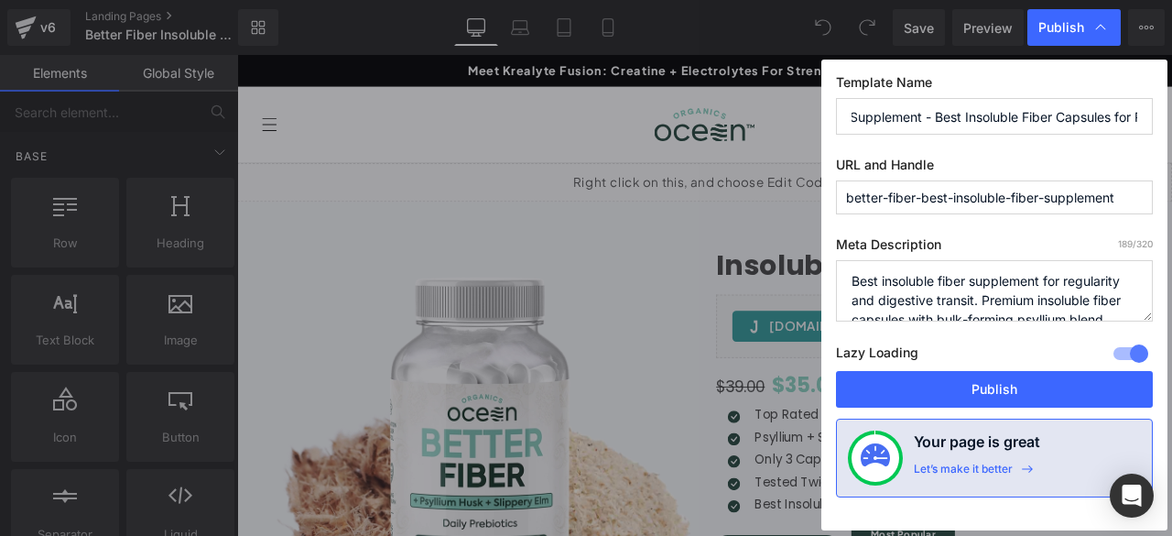
scroll to position [0, 196]
drag, startPoint x: 982, startPoint y: 117, endPoint x: 1152, endPoint y: 124, distance: 170.5
click at [1152, 124] on input "Better Fiber Insoluble Supplement - Best Insoluble Fiber Capsules for Regularity" at bounding box center [994, 116] width 317 height 37
drag, startPoint x: 955, startPoint y: 195, endPoint x: 924, endPoint y: 200, distance: 31.5
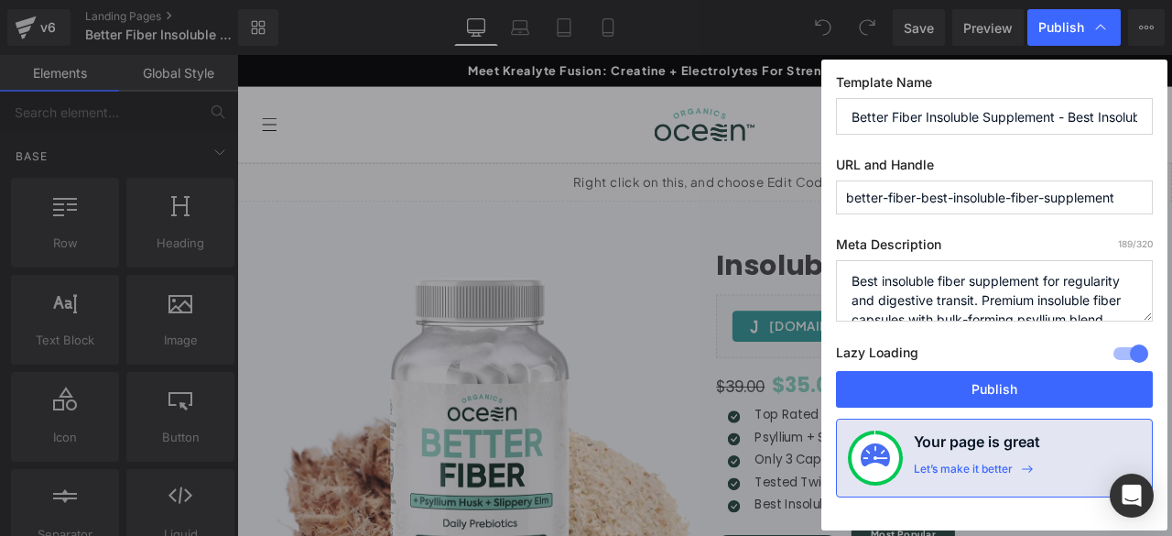
click at [924, 200] on input "better-fiber-best-insoluble-fiber-supplement" at bounding box center [994, 197] width 317 height 34
type input "better-fiber-insoluble-fiber-supplement"
drag, startPoint x: 887, startPoint y: 278, endPoint x: 822, endPoint y: 281, distance: 64.2
click at [822, 281] on div "Template Name Better Fiber Insoluble Supplement - Best Insoluble Fiber Capsules…" at bounding box center [995, 295] width 346 height 471
click at [921, 197] on input "better-fiber-insoluble-fiber-supplement" at bounding box center [994, 197] width 317 height 34
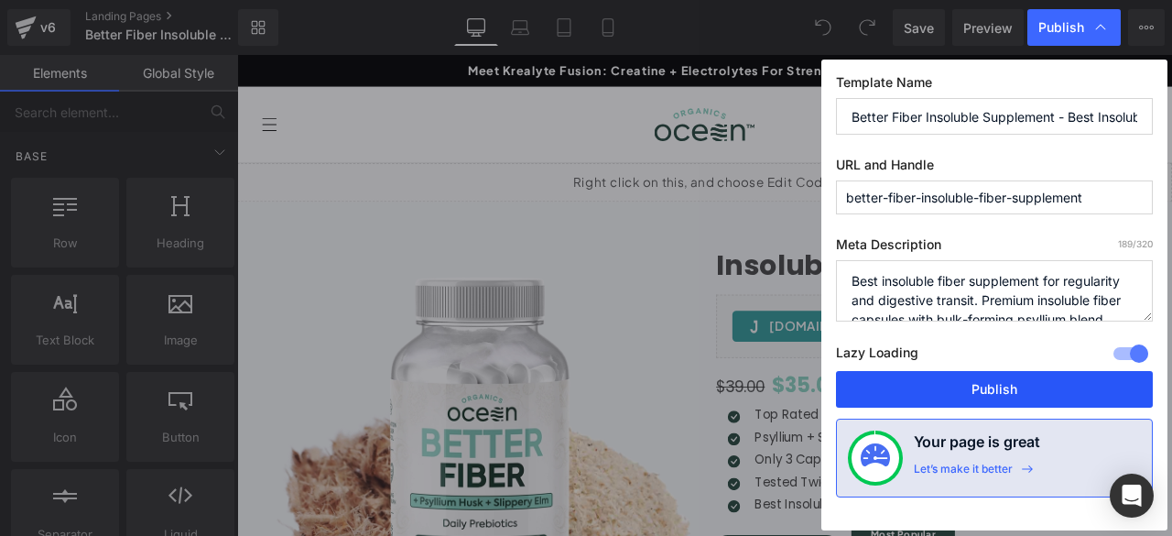
drag, startPoint x: 903, startPoint y: 386, endPoint x: 482, endPoint y: 43, distance: 543.0
click at [903, 386] on button "Publish" at bounding box center [994, 389] width 317 height 37
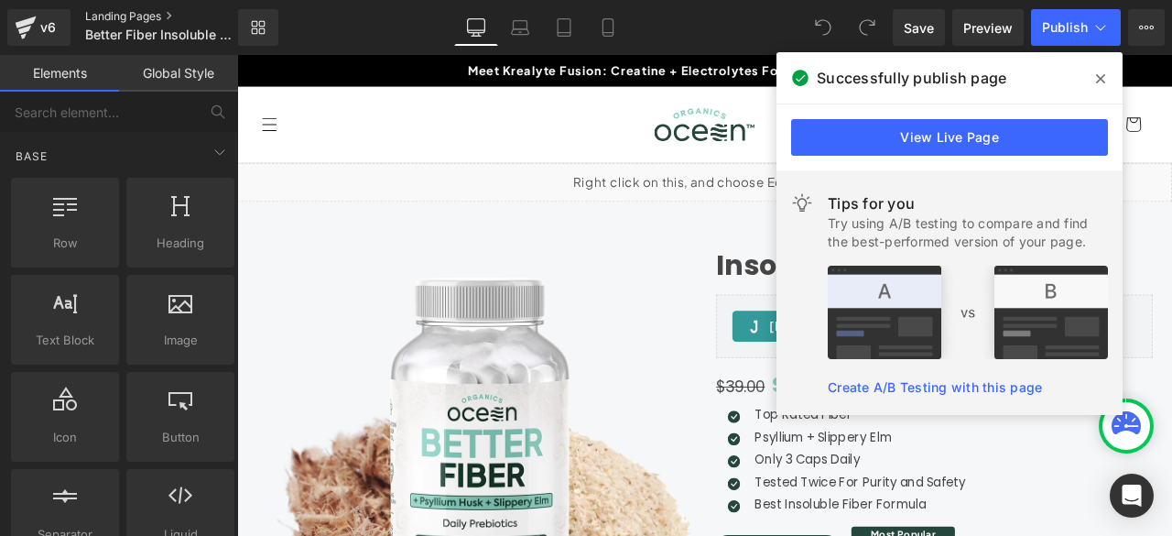
click at [145, 18] on link "Landing Pages" at bounding box center [176, 16] width 183 height 15
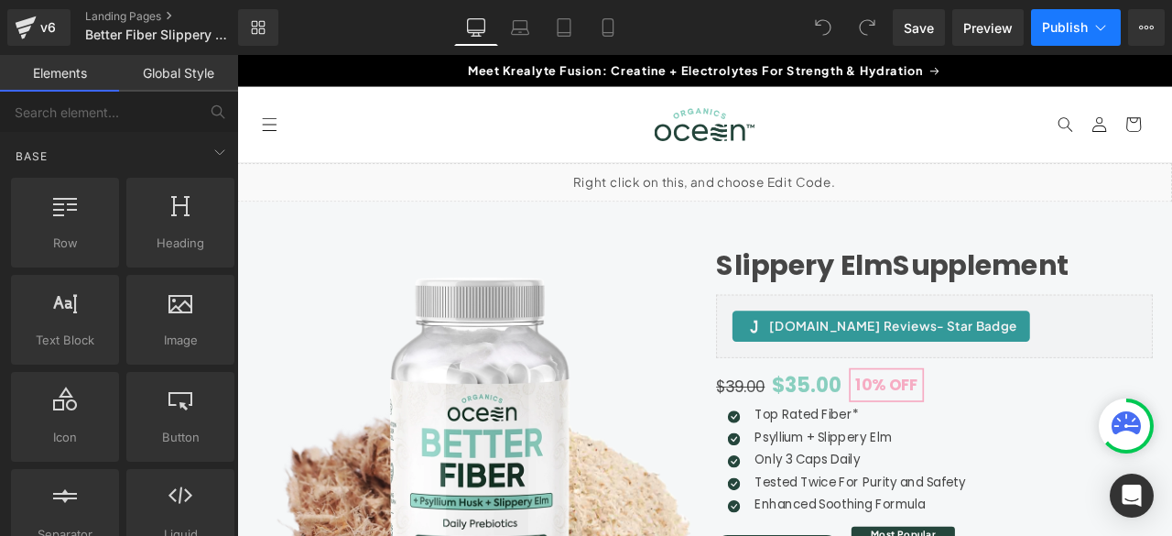
click at [1102, 30] on icon at bounding box center [1101, 27] width 18 height 18
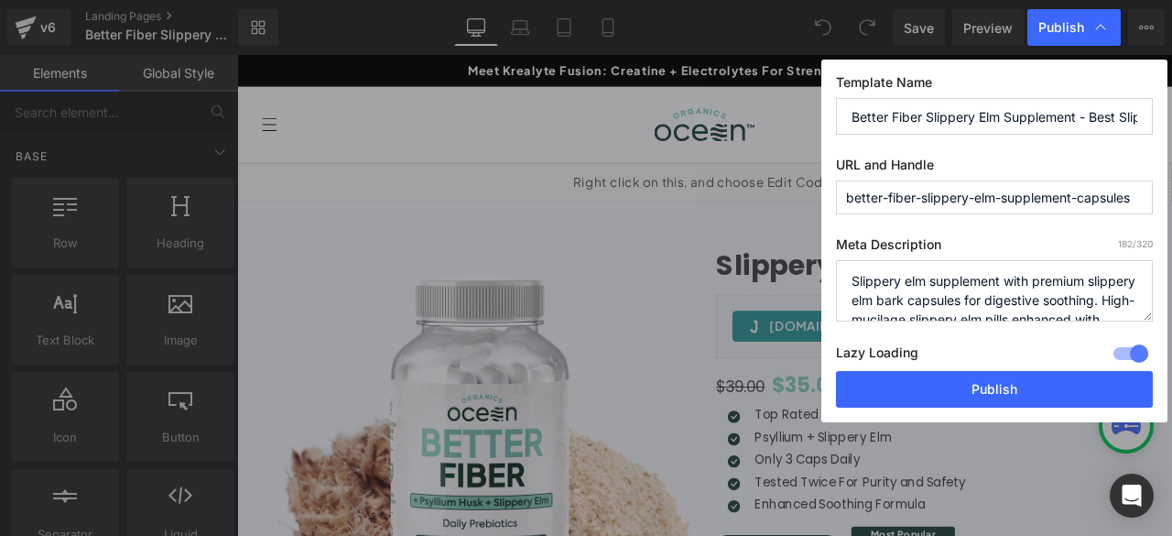
click at [854, 277] on textarea "Slippery elm supplement with premium slippery elm bark capsules for digestive s…" at bounding box center [994, 290] width 317 height 61
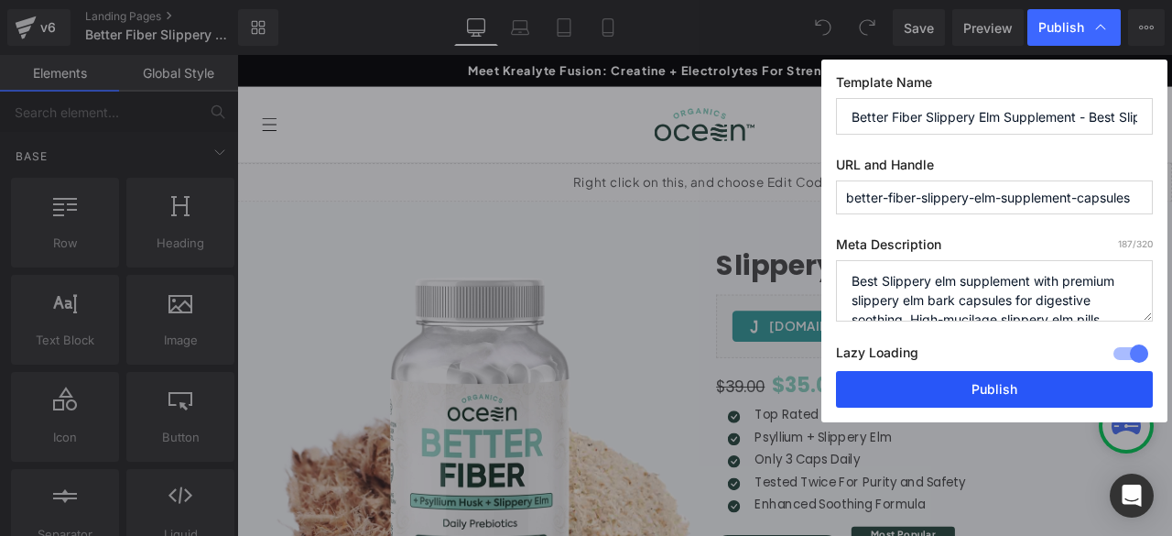
type textarea "Best Slippery elm supplement with premium slippery elm bark capsules for digest…"
click at [881, 381] on button "Publish" at bounding box center [994, 389] width 317 height 37
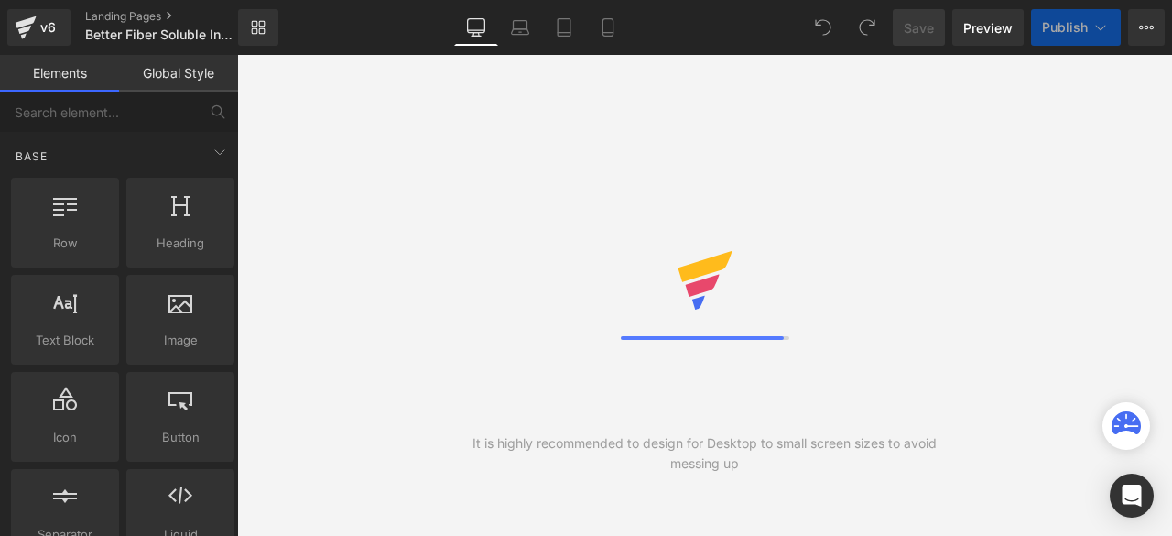
drag, startPoint x: 1143, startPoint y: 28, endPoint x: 1097, endPoint y: 27, distance: 45.8
click at [1143, 28] on icon at bounding box center [1146, 27] width 15 height 15
click at [1101, 29] on icon at bounding box center [1101, 27] width 10 height 5
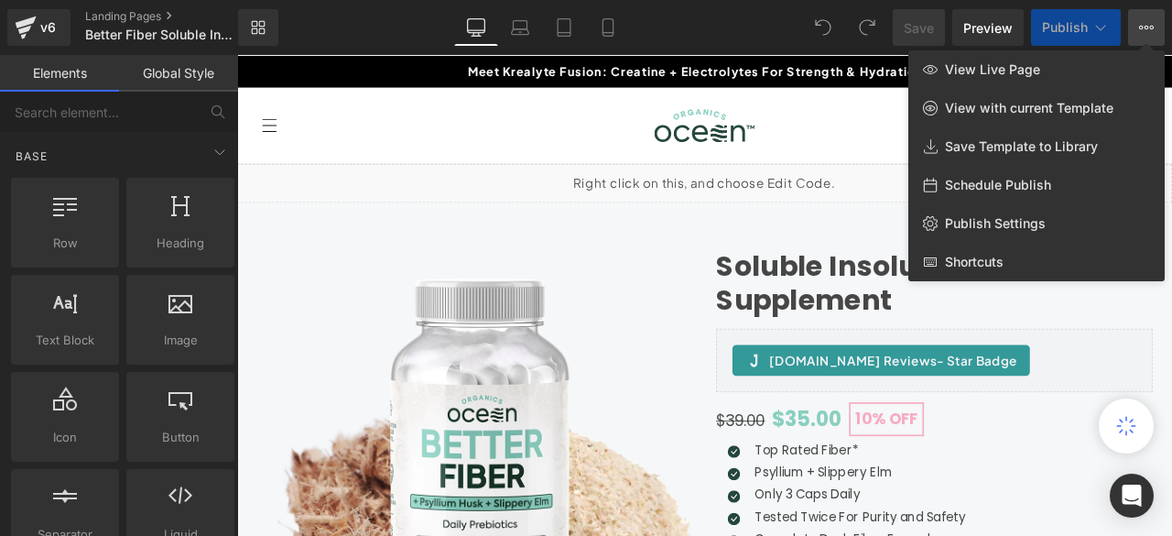
click at [1097, 27] on icon at bounding box center [1101, 27] width 10 height 5
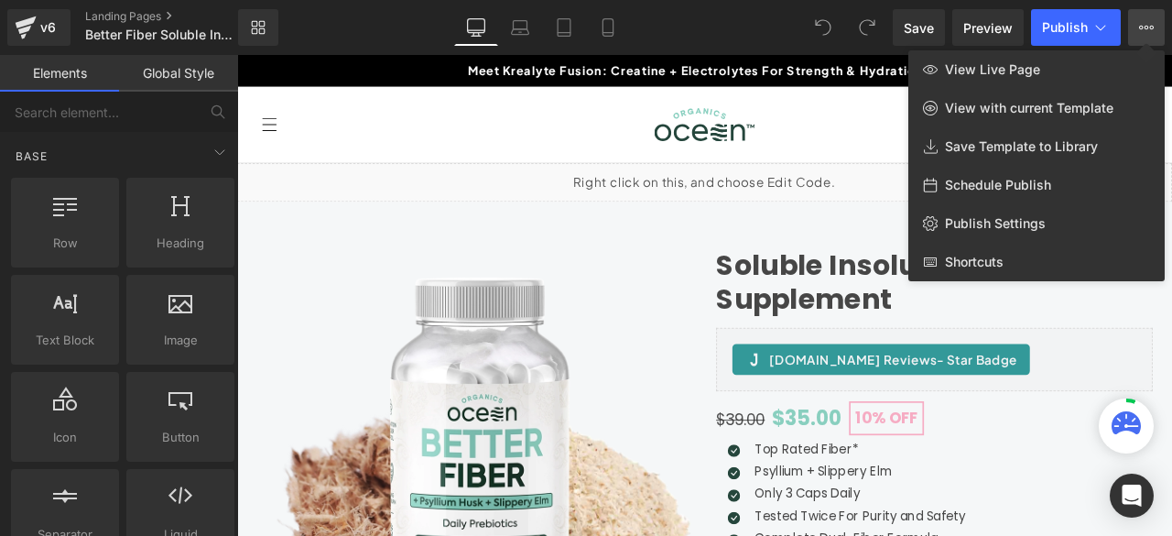
click at [837, 111] on div at bounding box center [704, 295] width 935 height 481
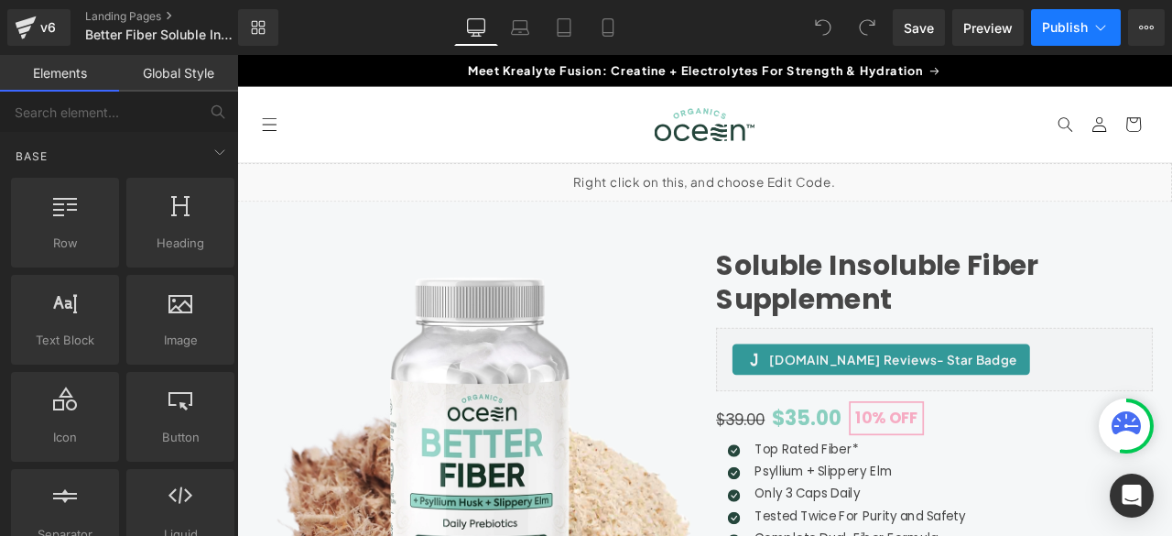
click at [1099, 23] on icon at bounding box center [1101, 27] width 18 height 18
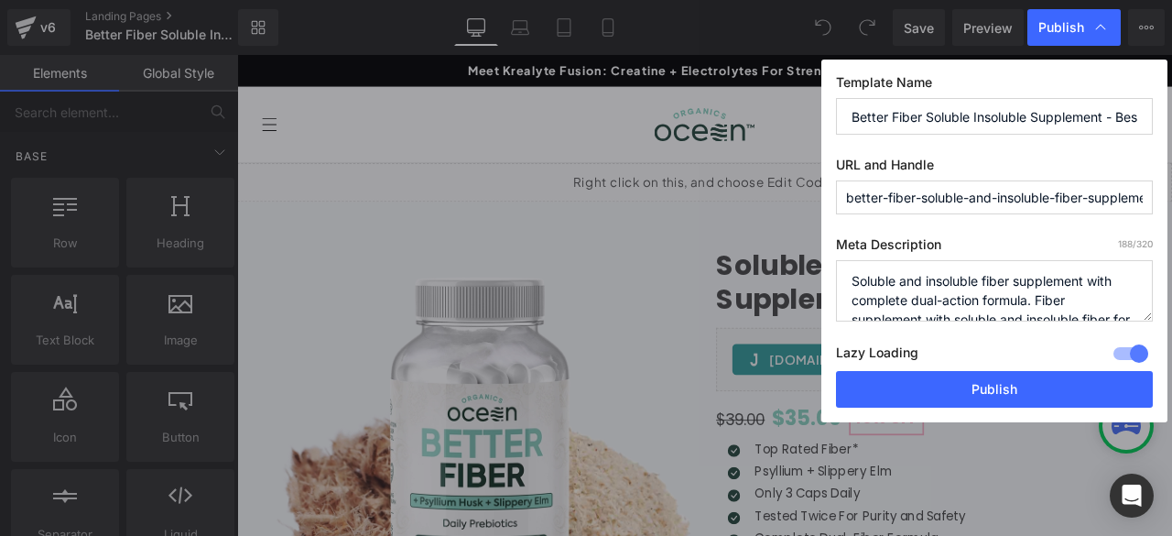
click at [854, 278] on textarea "Soluble and insoluble fiber supplement with complete dual-action formula. Fiber…" at bounding box center [994, 290] width 317 height 61
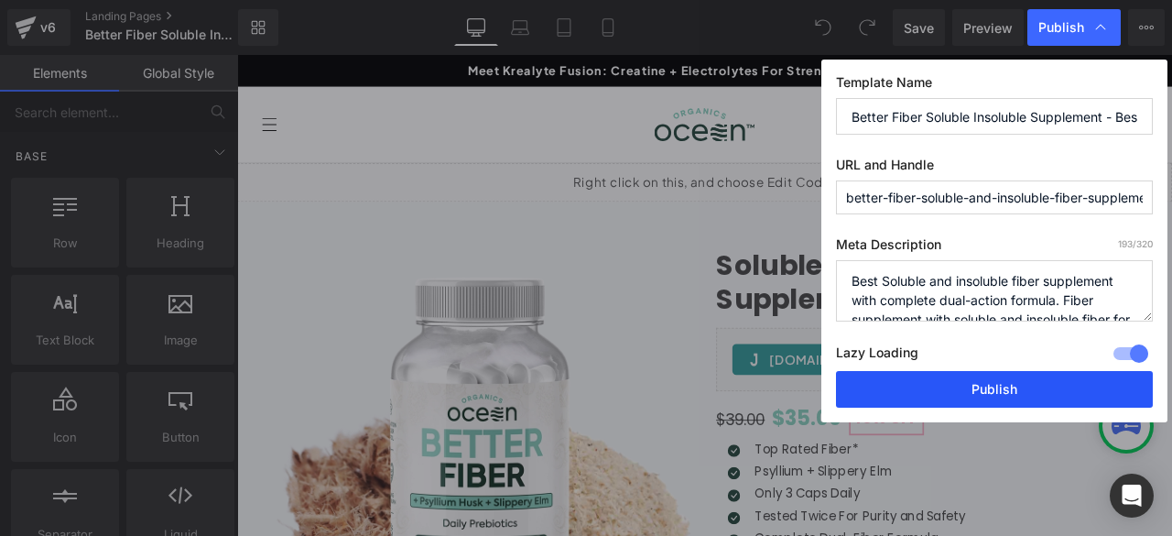
type textarea "Best Soluble and insoluble fiber supplement with complete dual-action formula. …"
click at [931, 396] on button "Publish" at bounding box center [994, 389] width 317 height 37
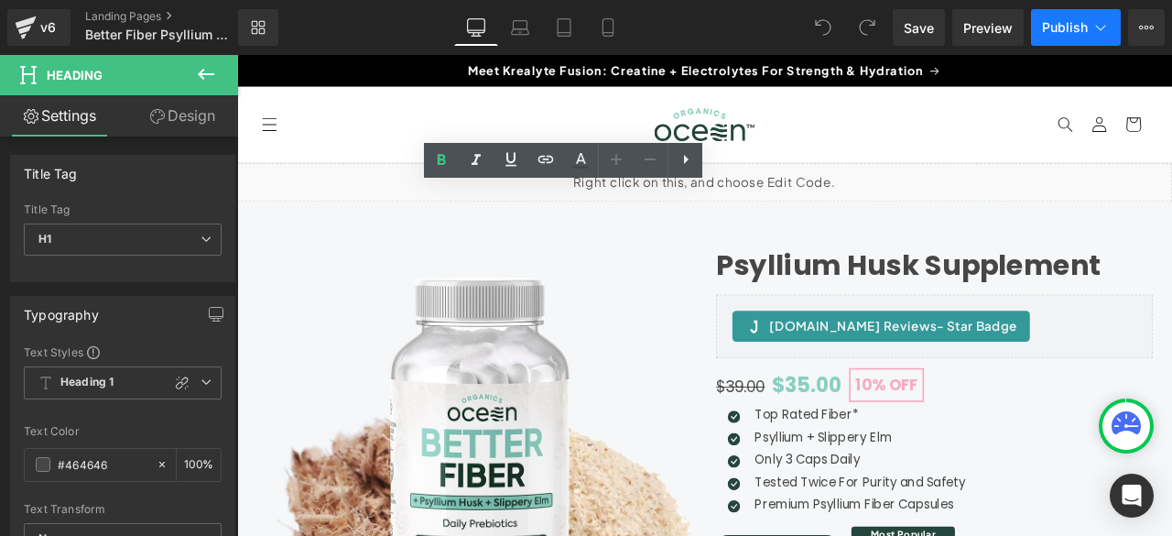
click at [1100, 28] on icon at bounding box center [1101, 27] width 10 height 5
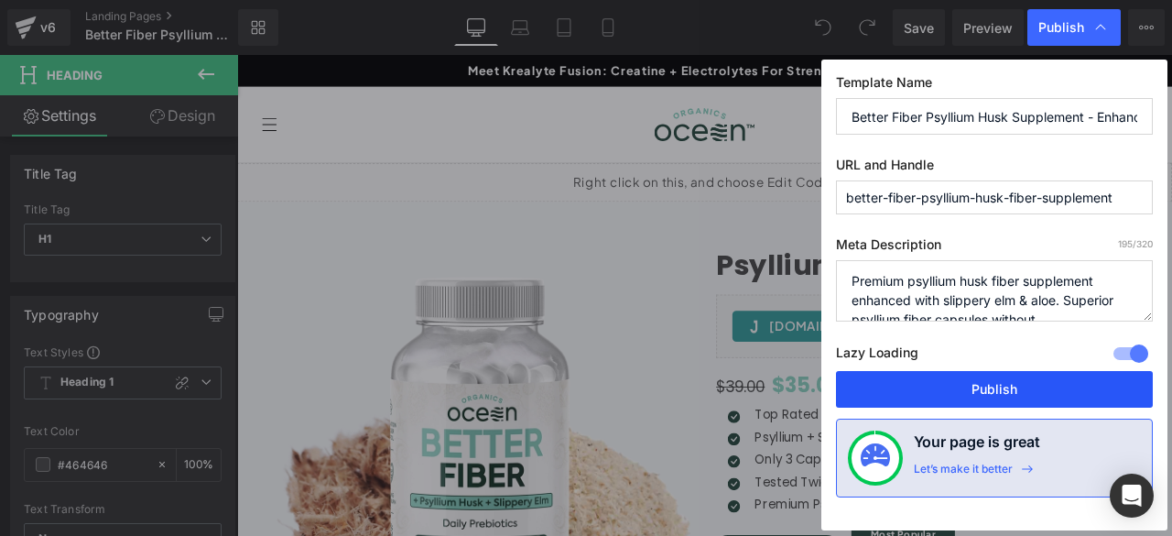
click at [980, 384] on button "Publish" at bounding box center [994, 389] width 317 height 37
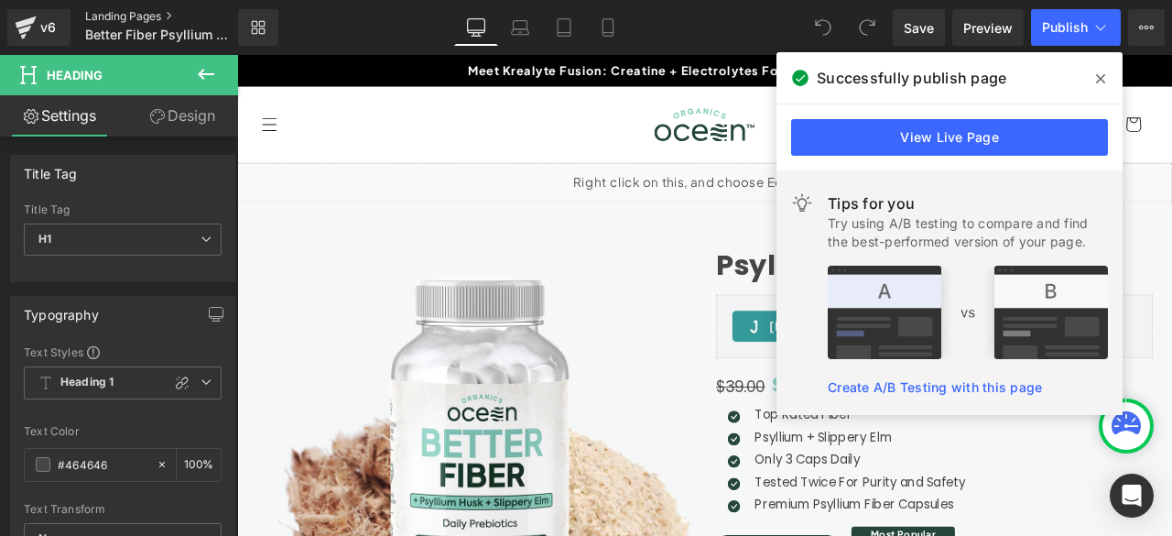
click at [121, 21] on link "Landing Pages" at bounding box center [176, 16] width 183 height 15
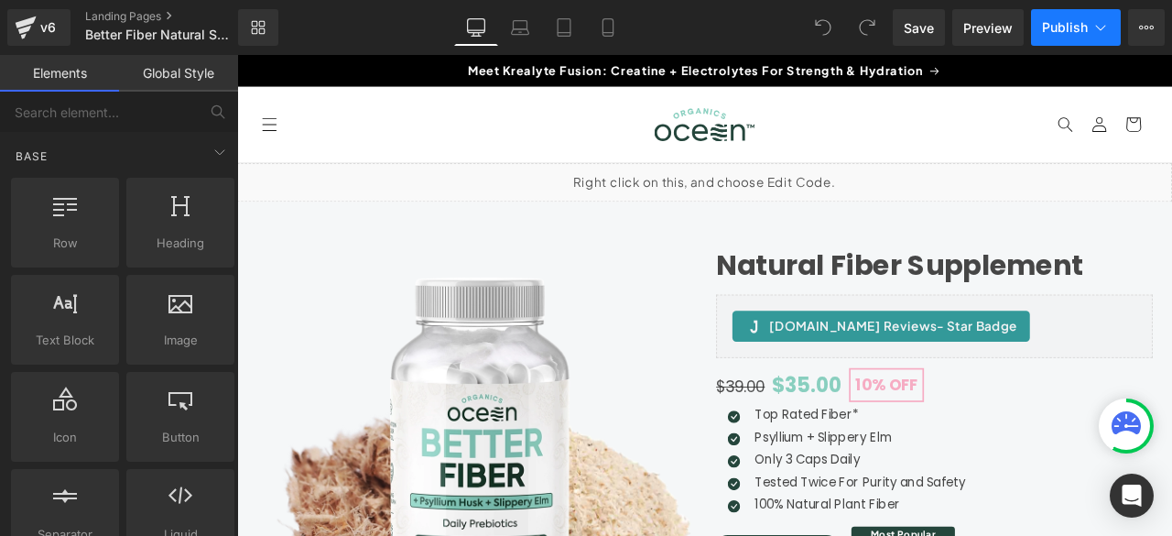
click at [1101, 27] on icon at bounding box center [1101, 27] width 18 height 18
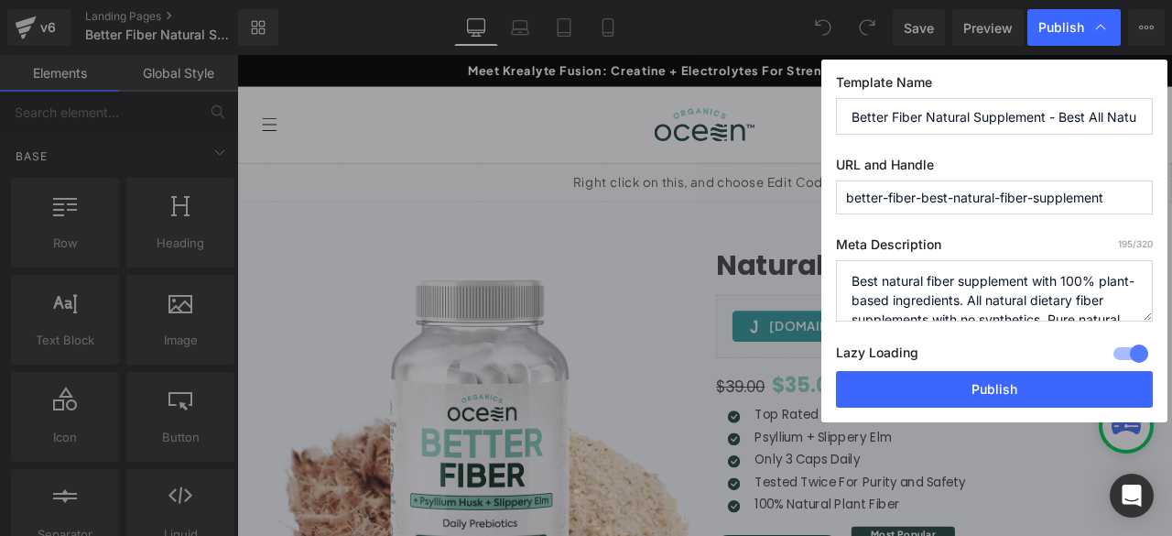
drag, startPoint x: 956, startPoint y: 198, endPoint x: 925, endPoint y: 198, distance: 31.1
click at [925, 198] on input "better-fiber-best-natural-fiber-supplement" at bounding box center [994, 197] width 317 height 34
type input "better-fiber-natural-fiber-supplement"
click at [1051, 22] on span "Publish" at bounding box center [1062, 27] width 46 height 16
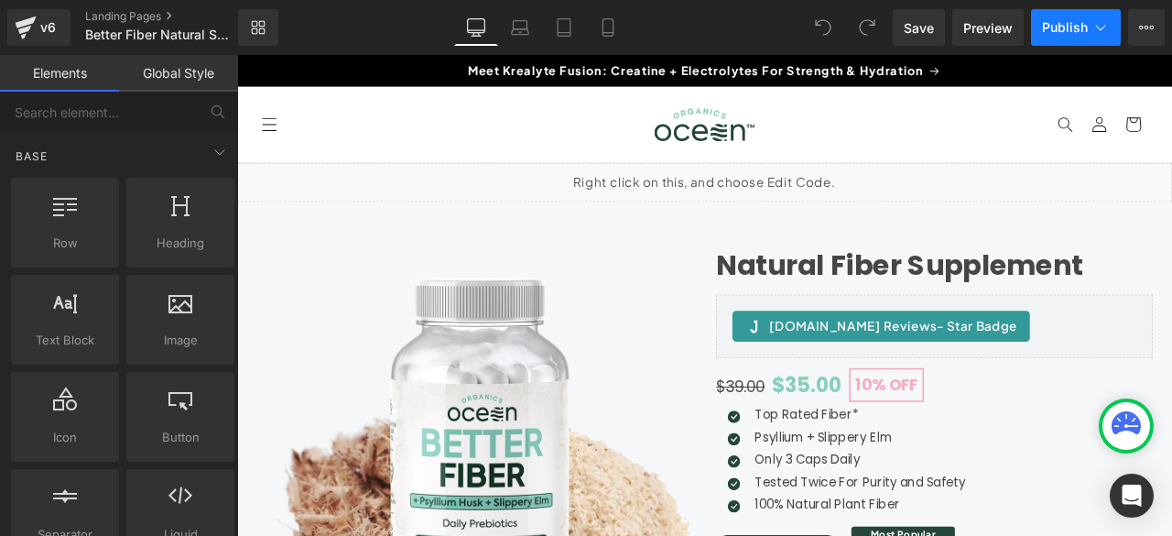
click at [1050, 25] on span "Publish" at bounding box center [1065, 27] width 46 height 15
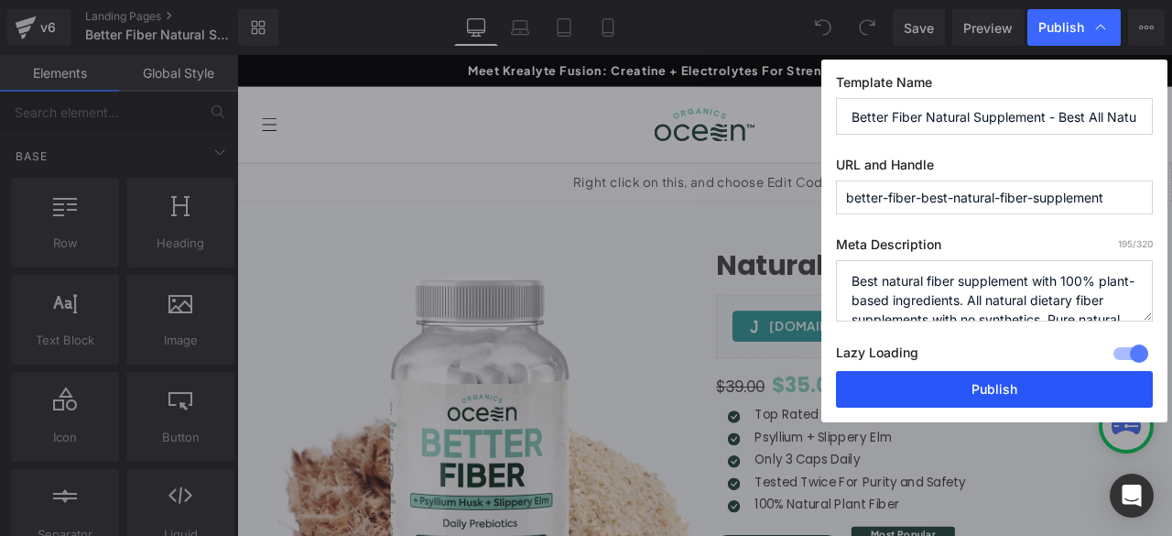
click at [909, 371] on button "Publish" at bounding box center [994, 389] width 317 height 37
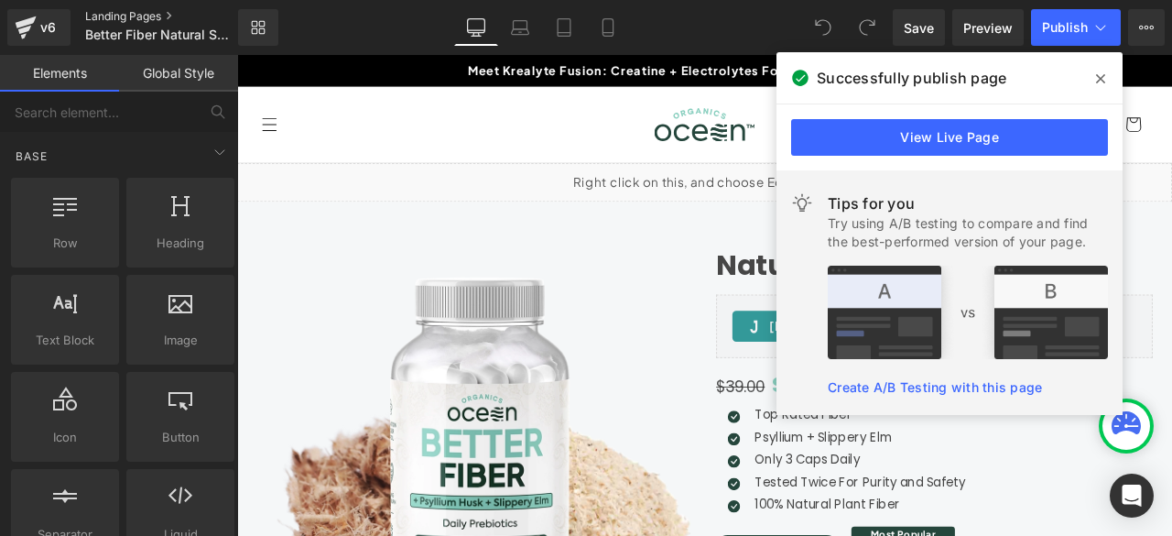
click at [110, 18] on link "Landing Pages" at bounding box center [176, 16] width 183 height 15
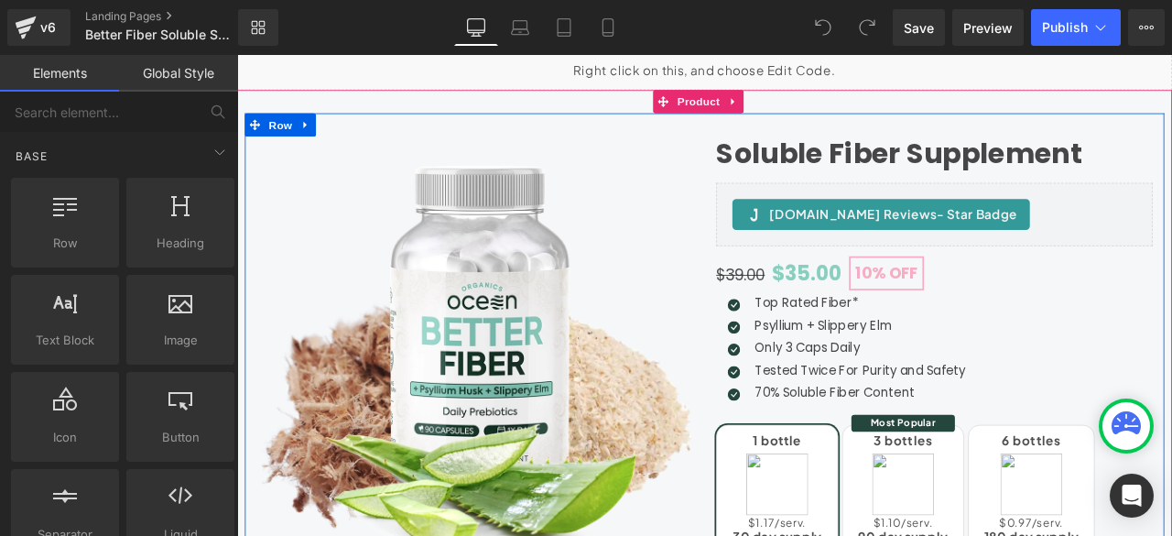
scroll to position [152, 0]
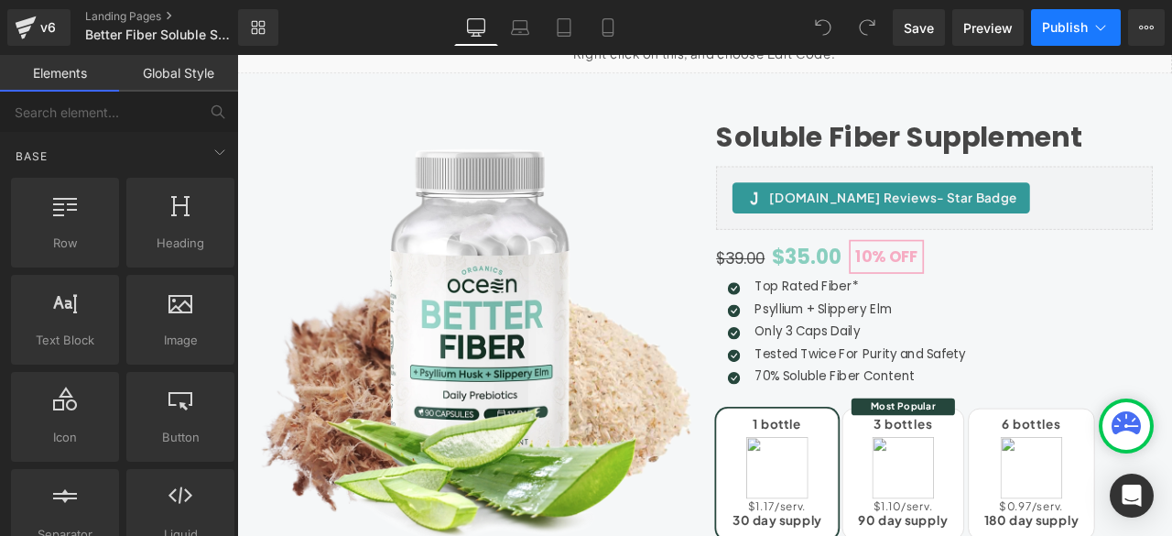
click at [1105, 27] on icon at bounding box center [1101, 27] width 18 height 18
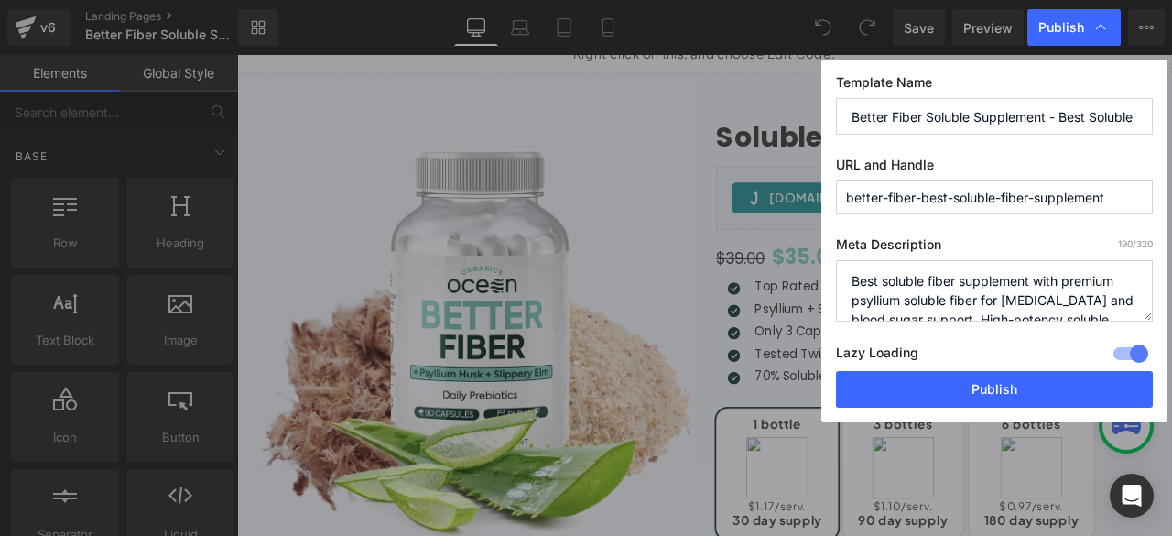
drag, startPoint x: 953, startPoint y: 195, endPoint x: 921, endPoint y: 195, distance: 31.1
click at [921, 195] on input "better-fiber-best-soluble-fiber-supplement" at bounding box center [994, 197] width 317 height 34
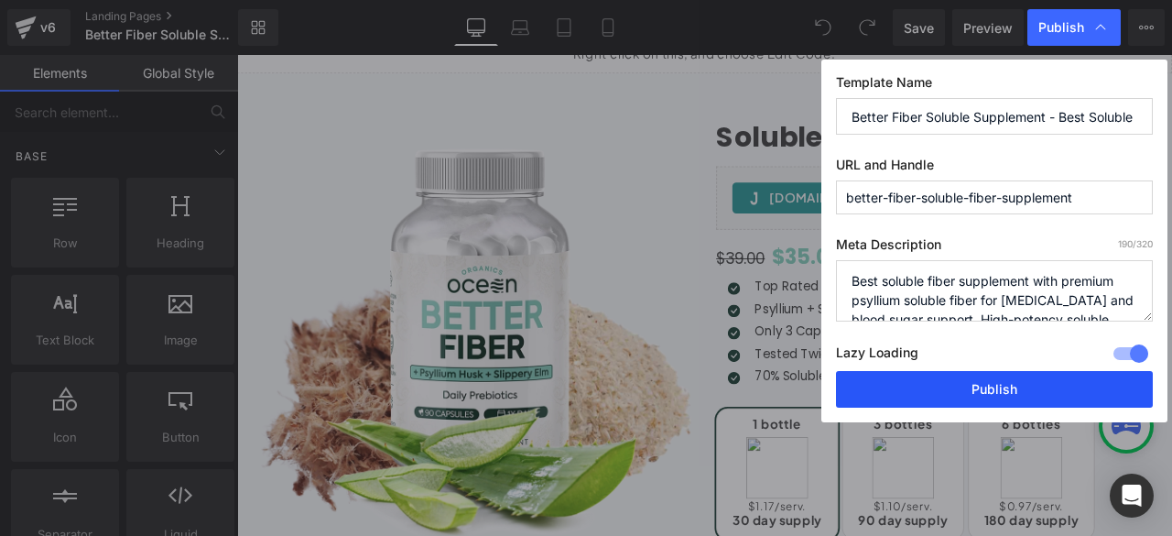
type input "better-fiber-soluble-fiber-supplement"
drag, startPoint x: 987, startPoint y: 378, endPoint x: 199, endPoint y: 1, distance: 874.2
click at [987, 378] on button "Publish" at bounding box center [994, 389] width 317 height 37
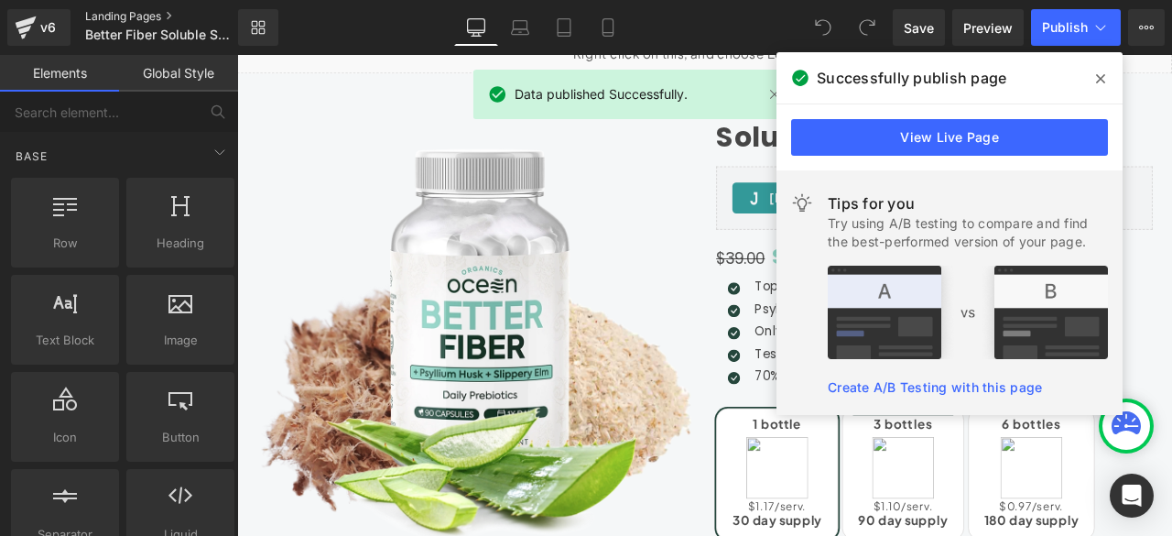
click at [127, 17] on link "Landing Pages" at bounding box center [176, 16] width 183 height 15
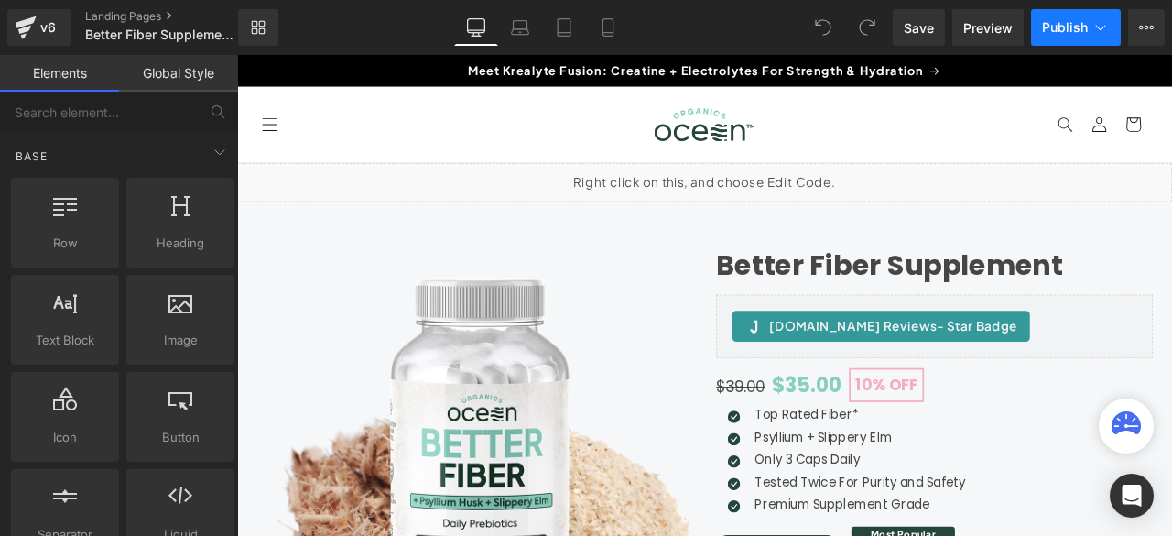
click at [1103, 27] on icon at bounding box center [1101, 27] width 10 height 5
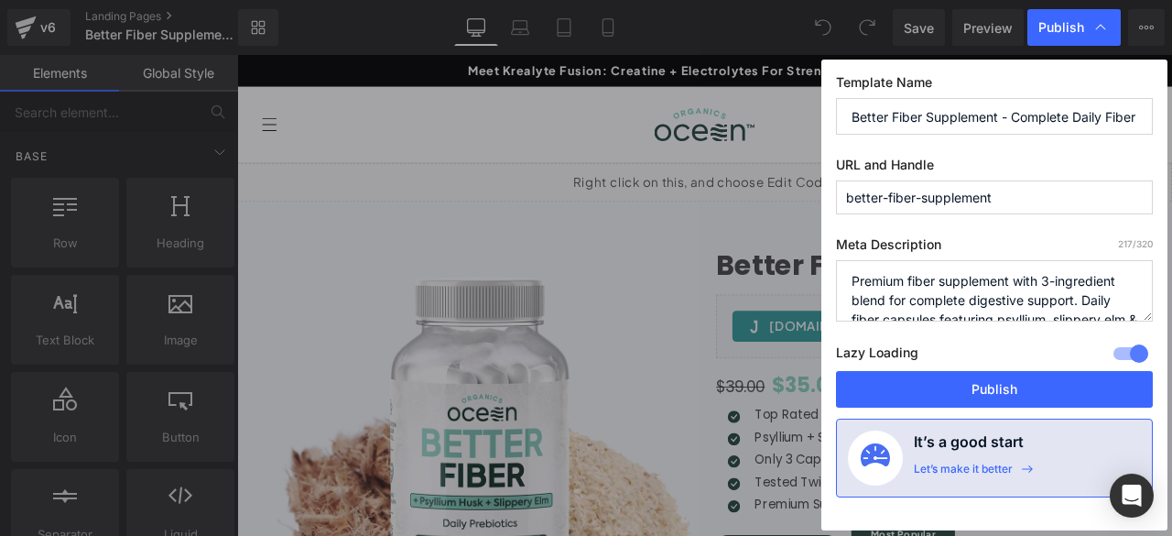
drag, startPoint x: 1070, startPoint y: 116, endPoint x: 1015, endPoint y: 118, distance: 55.0
click at [1015, 118] on input "Better Fiber Supplement - Complete Daily Fiber Capsules" at bounding box center [994, 116] width 317 height 37
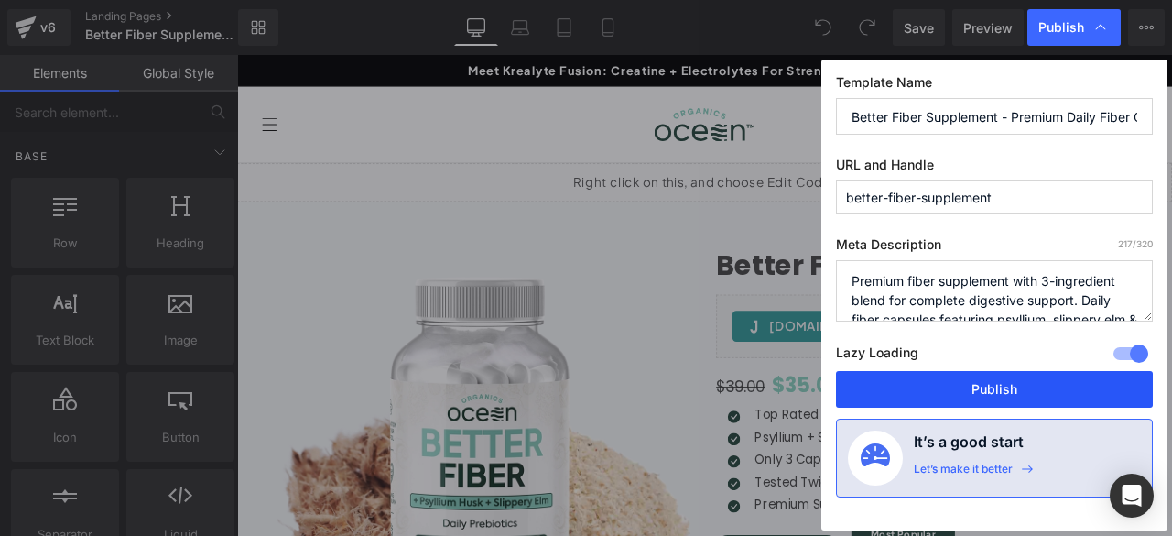
type input "Better Fiber Supplement - Premium Daily Fiber Capsules"
drag, startPoint x: 964, startPoint y: 392, endPoint x: 239, endPoint y: 343, distance: 726.1
click at [964, 392] on button "Publish" at bounding box center [994, 389] width 317 height 37
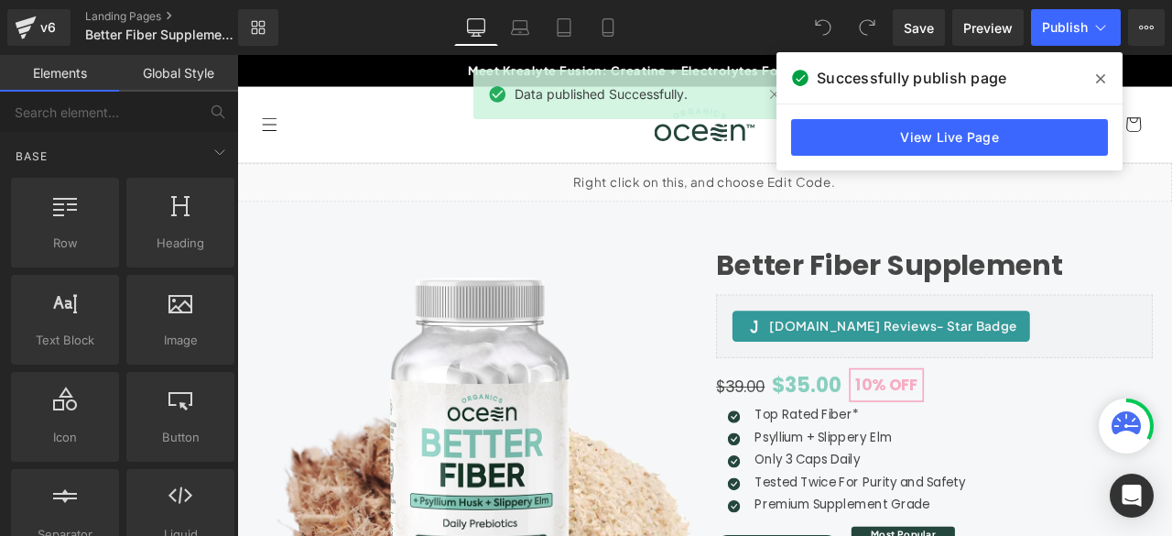
click at [1100, 79] on icon at bounding box center [1100, 78] width 9 height 9
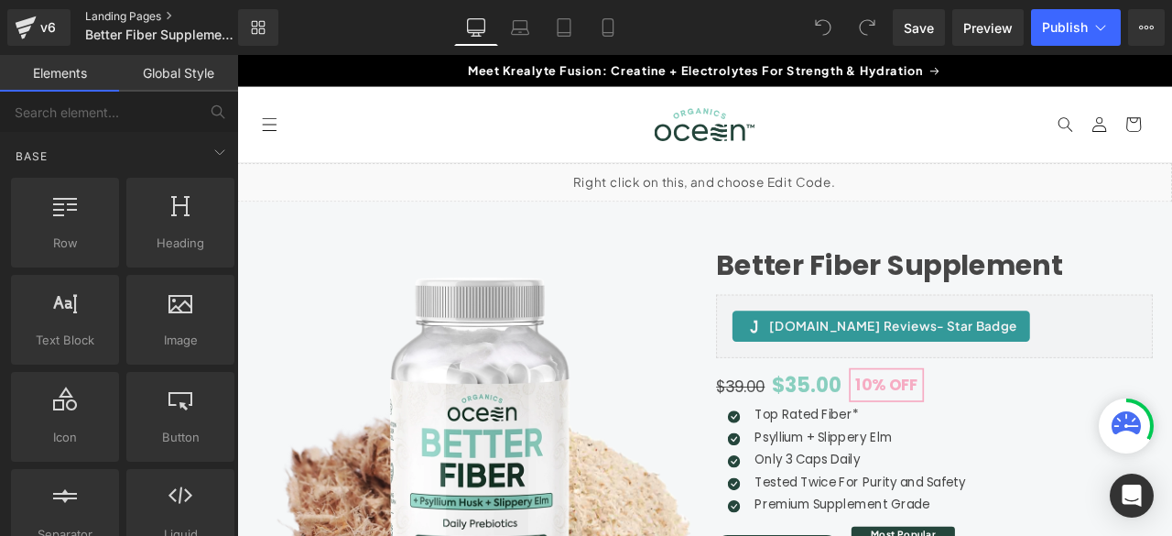
click at [147, 21] on link "Landing Pages" at bounding box center [176, 16] width 183 height 15
